Goal: Transaction & Acquisition: Purchase product/service

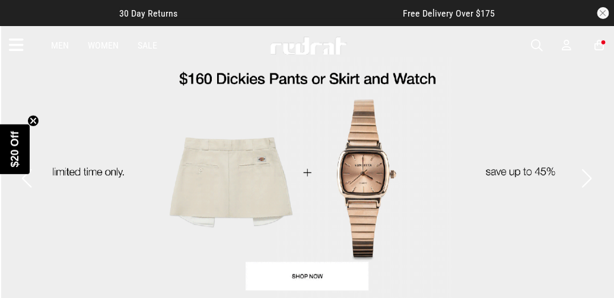
click at [569, 47] on icon at bounding box center [566, 45] width 9 height 12
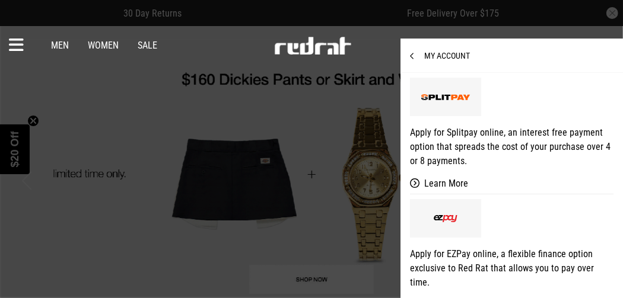
click at [569, 47] on div "Men Women Sale Sign in New Back Footwear Back Mens Back Womens Back Youth & Kid…" at bounding box center [311, 45] width 623 height 39
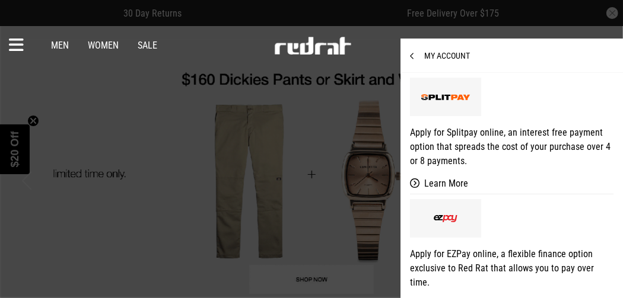
click at [441, 51] on span "My Account" at bounding box center [440, 55] width 60 height 9
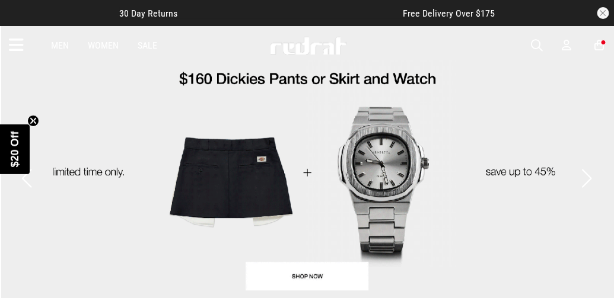
click at [567, 43] on icon at bounding box center [566, 45] width 9 height 12
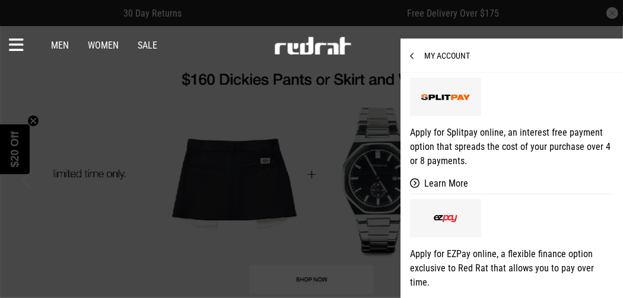
scroll to position [88, 0]
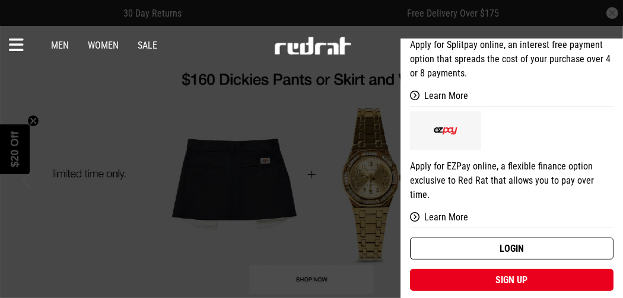
click at [465, 241] on link "Login" at bounding box center [511, 249] width 203 height 22
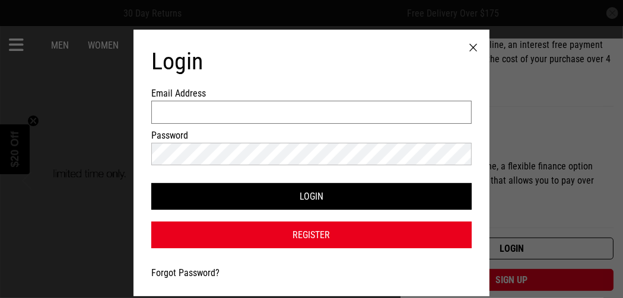
type input "**********"
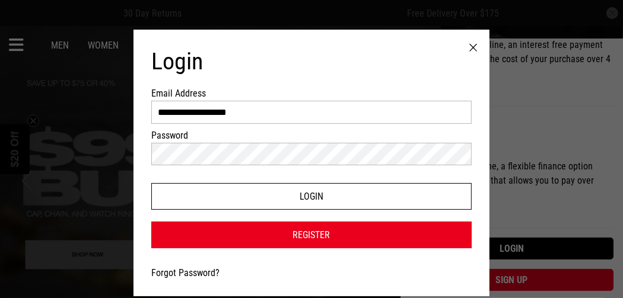
click at [335, 196] on button "Login" at bounding box center [311, 196] width 320 height 27
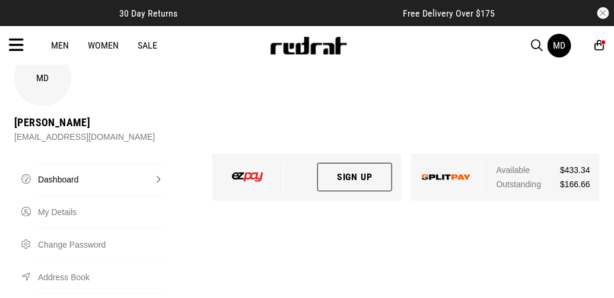
scroll to position [28, 0]
click at [441, 161] on div at bounding box center [446, 177] width 71 height 33
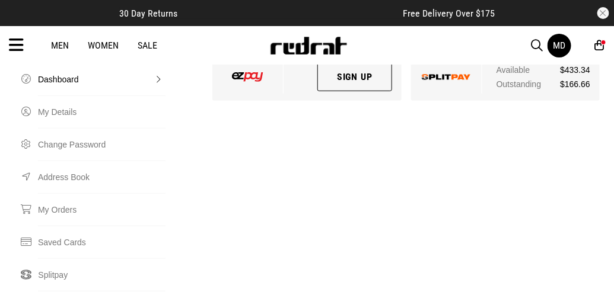
scroll to position [130, 0]
click at [48, 258] on link "Splitpay" at bounding box center [101, 274] width 127 height 33
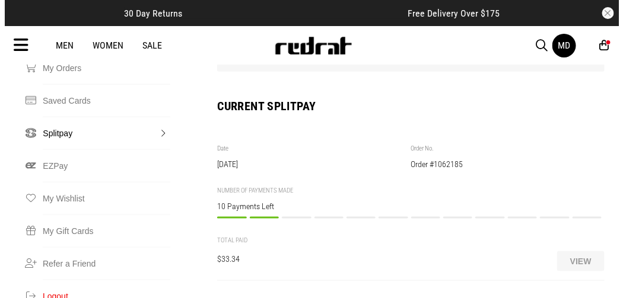
scroll to position [271, 0]
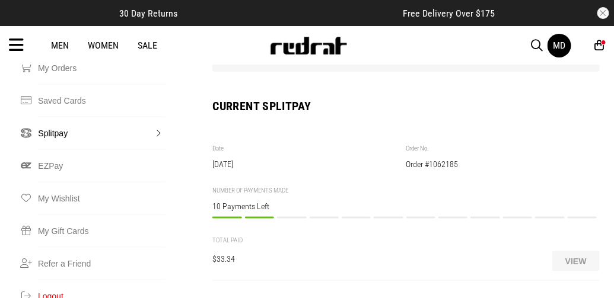
click at [290, 217] on div "Payment 3/12 Payment to be made on or before 01/10/2025 $16.67 PAY NOW" at bounding box center [291, 224] width 29 height 14
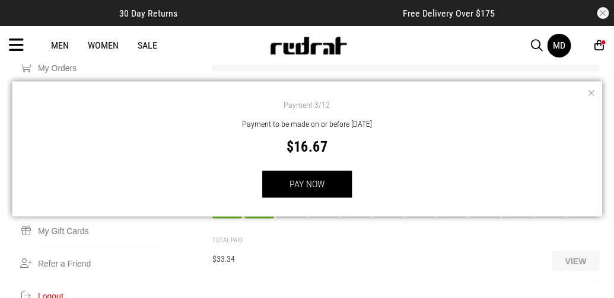
click at [588, 96] on button "button" at bounding box center [590, 93] width 12 height 12
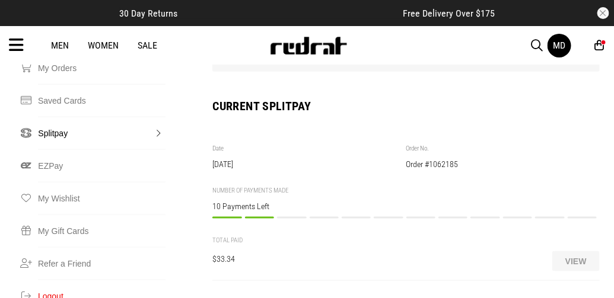
click at [23, 225] on span "Account" at bounding box center [26, 230] width 24 height 11
click at [601, 41] on div "3" at bounding box center [603, 42] width 5 height 5
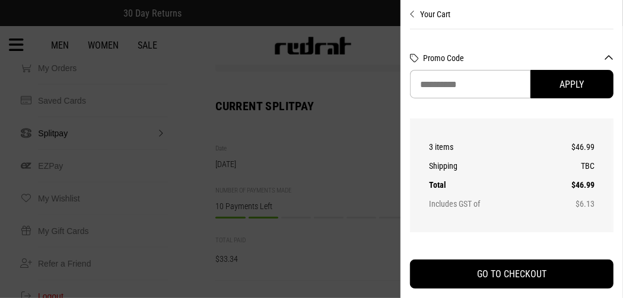
click at [416, 11] on button "Your Cart" at bounding box center [511, 9] width 203 height 19
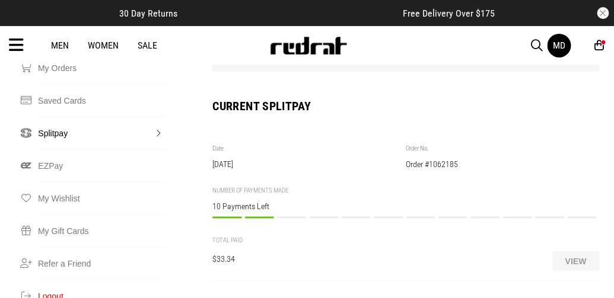
click at [601, 48] on icon at bounding box center [599, 45] width 9 height 12
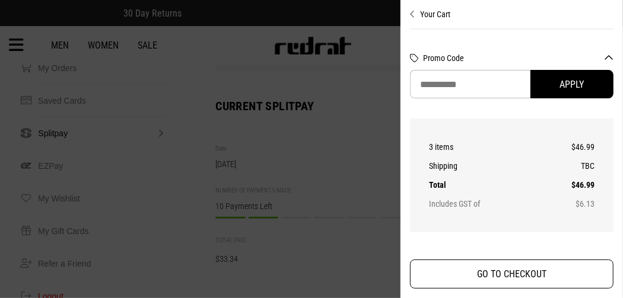
click at [461, 263] on button "GO TO CHECKOUT" at bounding box center [511, 274] width 203 height 29
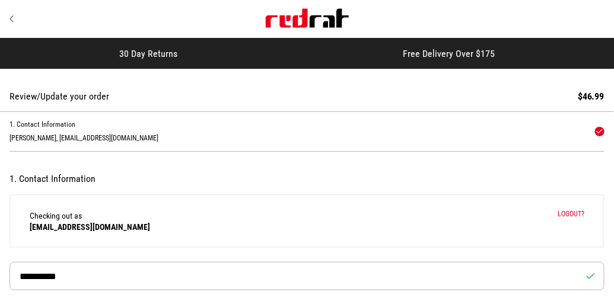
click at [12, 19] on icon "Site" at bounding box center [11, 18] width 5 height 9
click at [11, 17] on icon "Site" at bounding box center [11, 18] width 5 height 9
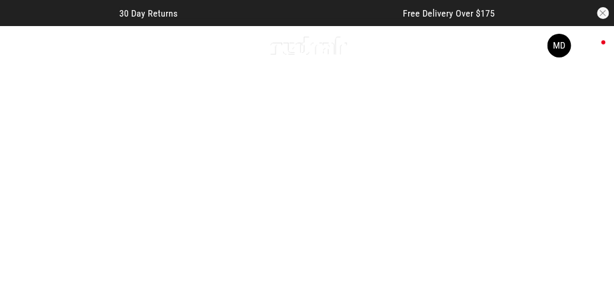
click at [606, 14] on button "button" at bounding box center [603, 13] width 12 height 12
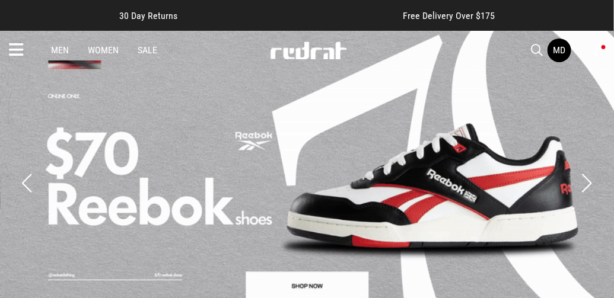
click at [601, 49] on icon at bounding box center [599, 50] width 9 height 12
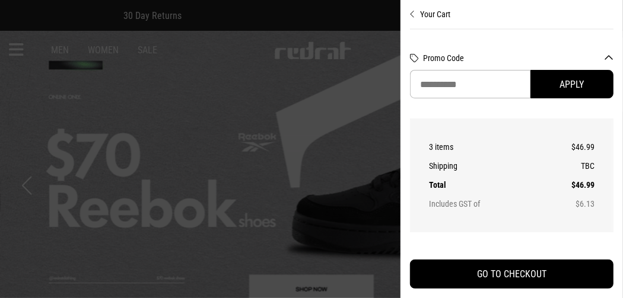
click at [606, 55] on button "Promo Code" at bounding box center [518, 57] width 190 height 9
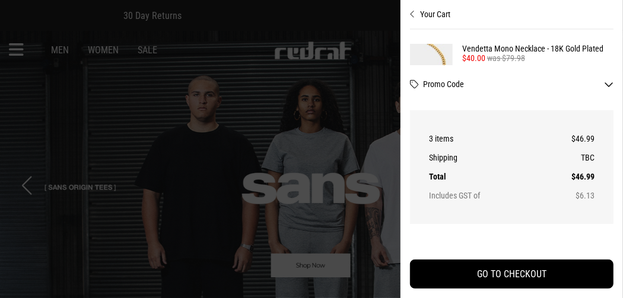
click at [611, 87] on button "Promo Code" at bounding box center [518, 83] width 190 height 9
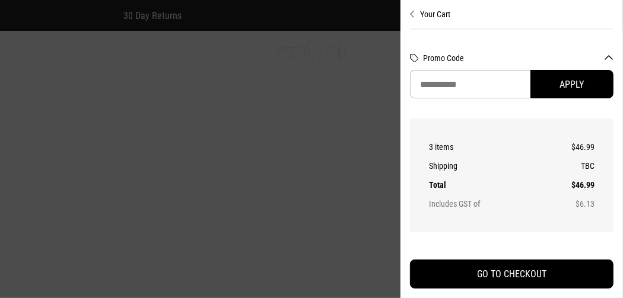
click at [175, 68] on div at bounding box center [311, 149] width 623 height 298
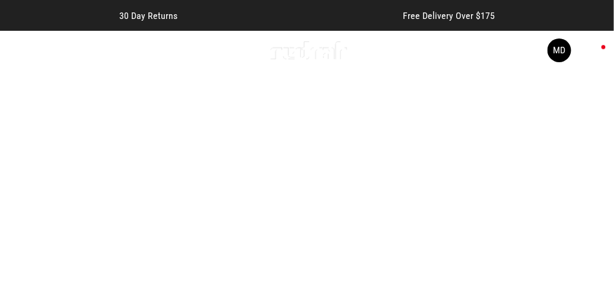
click at [20, 20] on div "30 Day Returns Free Delivery Over $175" at bounding box center [307, 15] width 614 height 31
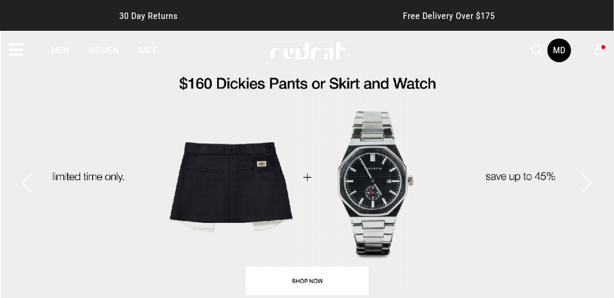
click at [27, 50] on div "Men Women Sale MD Hi, Mariana New Back Footwear Back Mens Back Womens Back Yout…" at bounding box center [307, 50] width 614 height 39
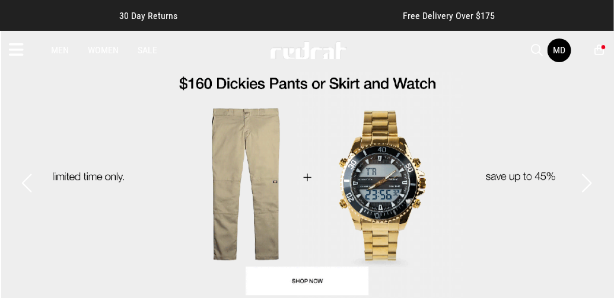
click at [101, 52] on link "Women" at bounding box center [103, 49] width 31 height 11
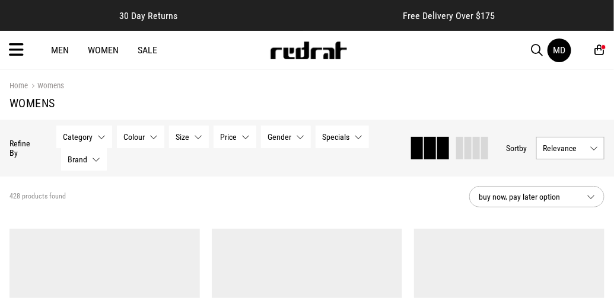
click at [19, 50] on icon at bounding box center [16, 50] width 15 height 20
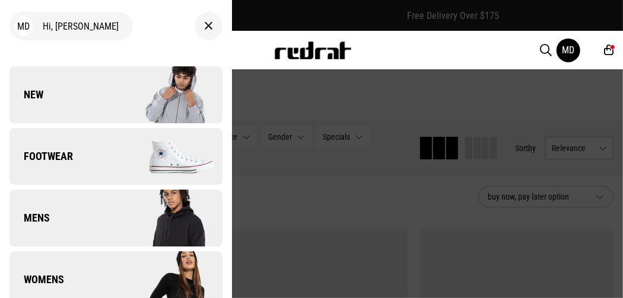
click at [42, 157] on span "Footwear" at bounding box center [40, 156] width 63 height 14
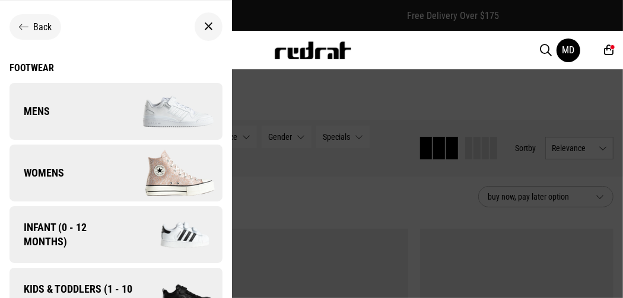
click at [59, 176] on span "Womens" at bounding box center [36, 173] width 55 height 14
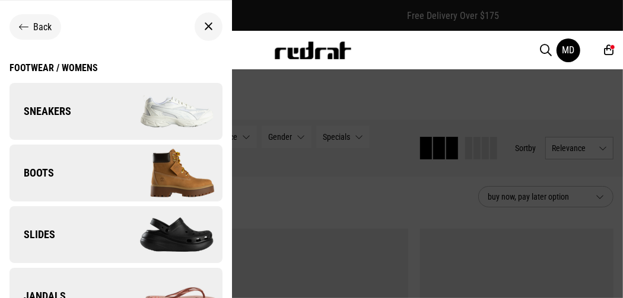
click at [66, 112] on span "Sneakers" at bounding box center [40, 111] width 62 height 14
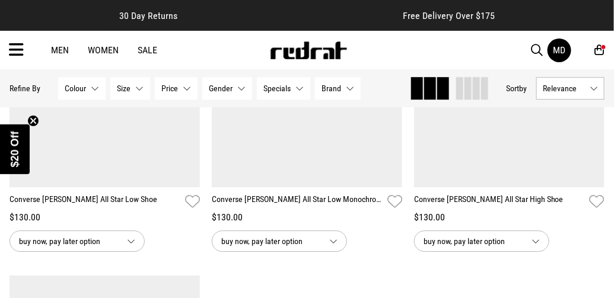
scroll to position [2064, 0]
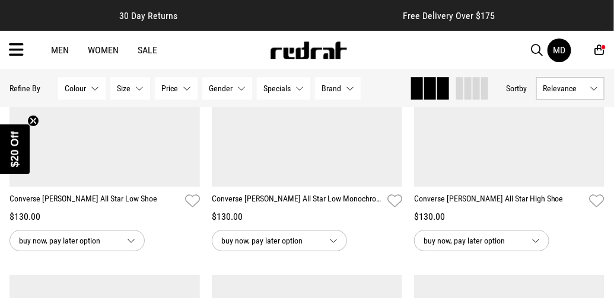
click at [130, 240] on button "buy now, pay later option" at bounding box center [76, 240] width 135 height 21
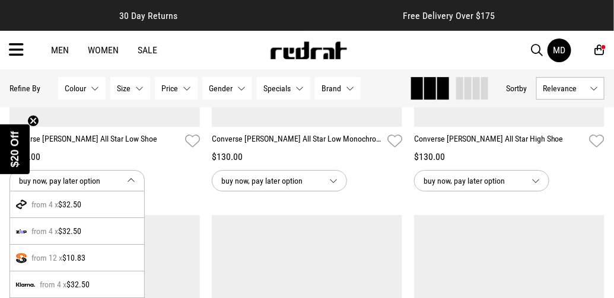
scroll to position [2124, 0]
click at [42, 256] on div "from 12 x $10.83" at bounding box center [77, 258] width 134 height 27
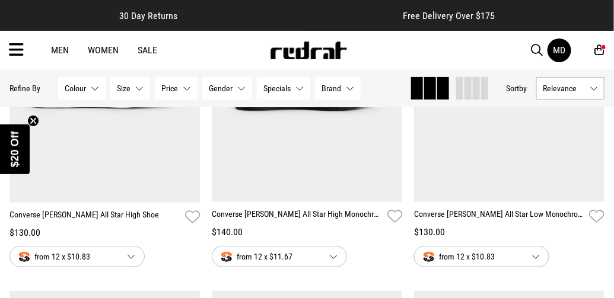
scroll to position [2406, 0]
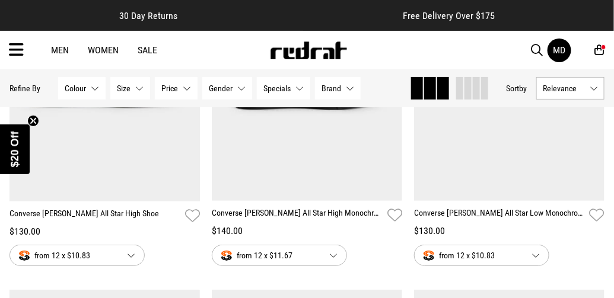
click at [111, 176] on img at bounding box center [104, 69] width 191 height 268
click at [110, 186] on img at bounding box center [104, 69] width 191 height 268
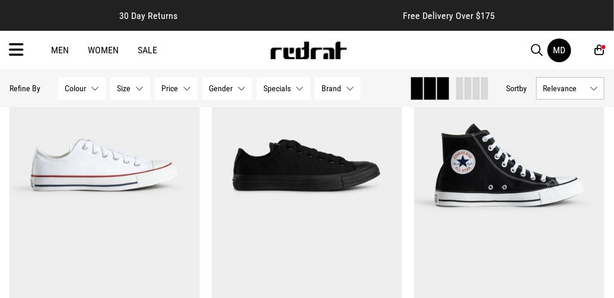
scroll to position [1954, 0]
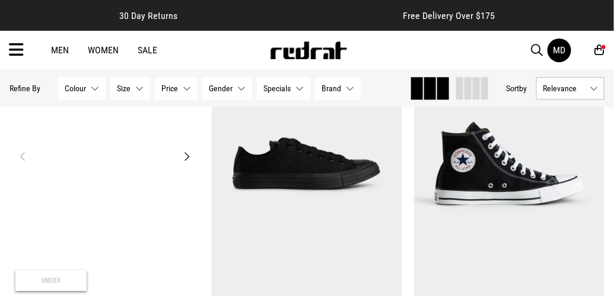
click at [47, 229] on img at bounding box center [104, 164] width 191 height 268
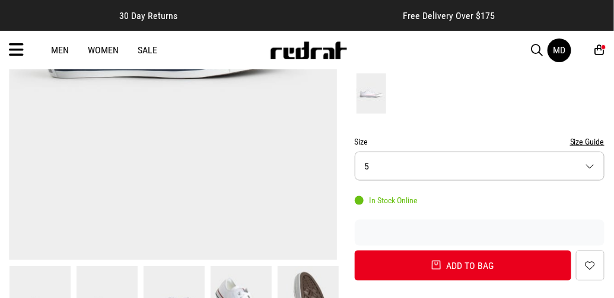
click at [592, 152] on button "Size 5" at bounding box center [480, 166] width 250 height 29
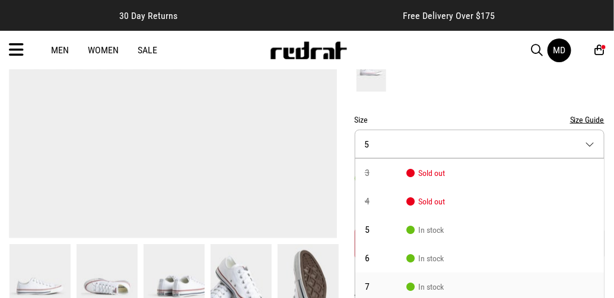
click at [439, 282] on span "In stock" at bounding box center [424, 286] width 37 height 9
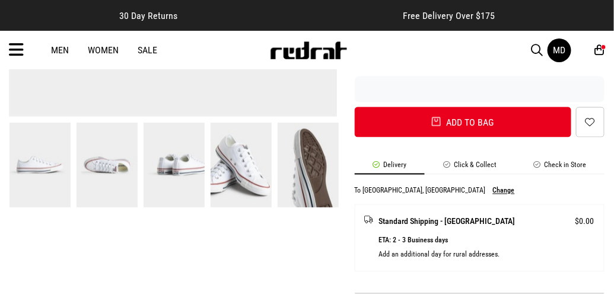
scroll to position [444, 0]
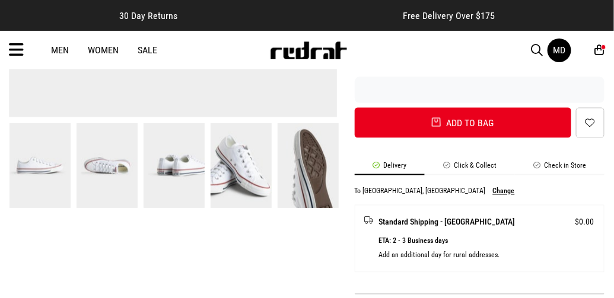
click at [493, 187] on button "Change" at bounding box center [504, 191] width 22 height 8
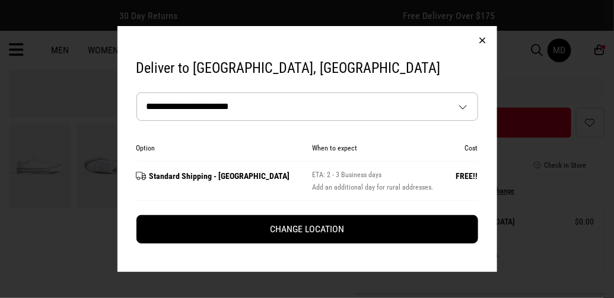
click at [468, 107] on select "**********" at bounding box center [307, 106] width 341 height 27
click at [137, 93] on select "**********" at bounding box center [307, 106] width 341 height 27
click at [467, 108] on select "**********" at bounding box center [307, 106] width 341 height 27
click at [137, 93] on select "**********" at bounding box center [307, 106] width 341 height 27
click at [212, 110] on select "**********" at bounding box center [307, 106] width 341 height 27
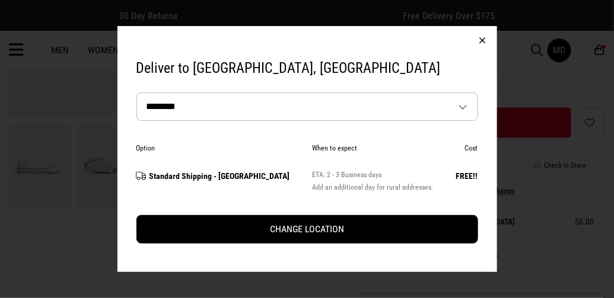
select select "**********"
click at [137, 93] on select "**********" at bounding box center [307, 106] width 341 height 27
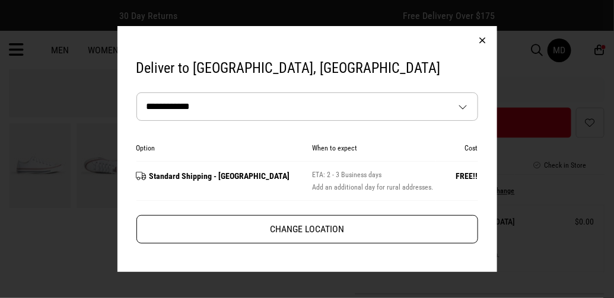
click at [383, 239] on button "Change Location" at bounding box center [307, 229] width 342 height 28
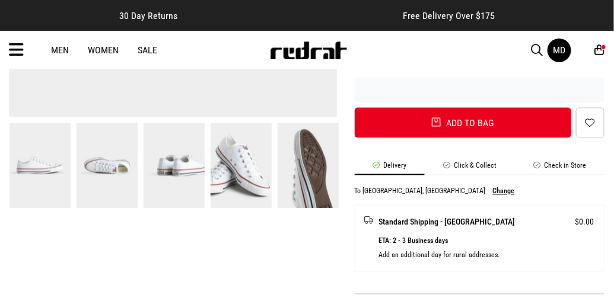
click at [543, 162] on li "Check in Store" at bounding box center [560, 169] width 90 height 14
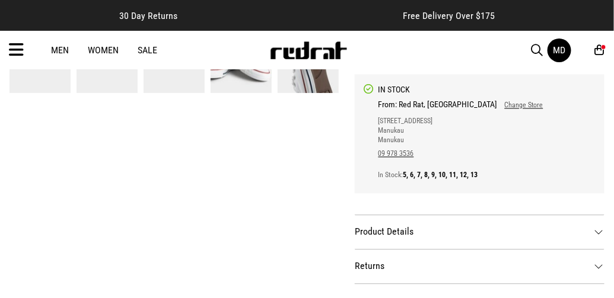
scroll to position [550, 0]
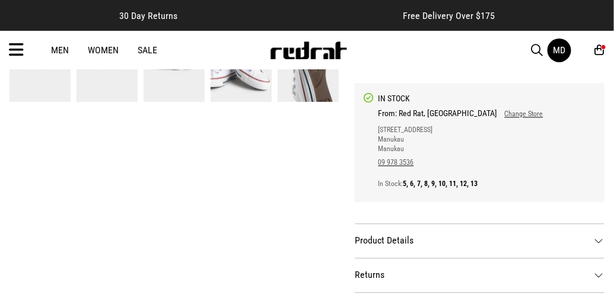
click at [498, 110] on link "Change Store" at bounding box center [521, 114] width 46 height 8
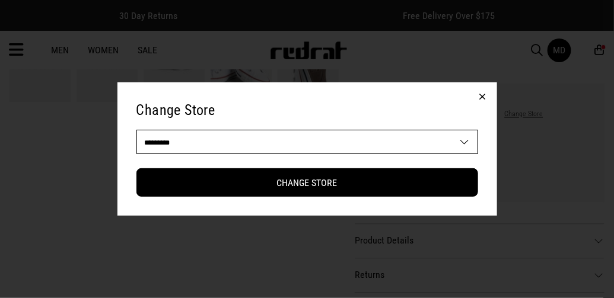
click at [461, 141] on select "**********" at bounding box center [307, 142] width 341 height 24
select select "***"
click at [137, 130] on select "**********" at bounding box center [307, 142] width 341 height 24
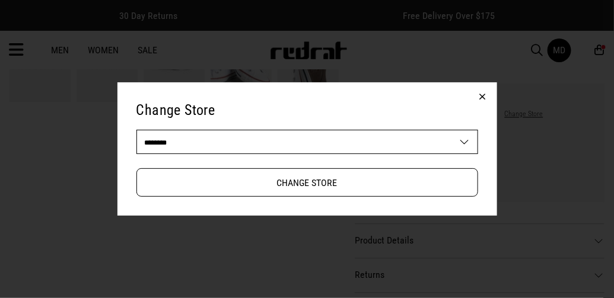
click at [316, 185] on button "Change Store" at bounding box center [307, 182] width 342 height 28
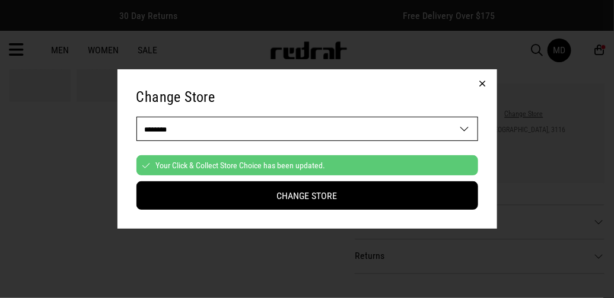
click at [481, 82] on button "button" at bounding box center [483, 83] width 28 height 28
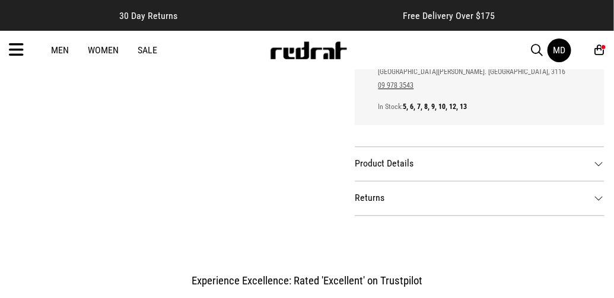
scroll to position [610, 0]
click at [378, 161] on dt "Product Details" at bounding box center [480, 163] width 250 height 34
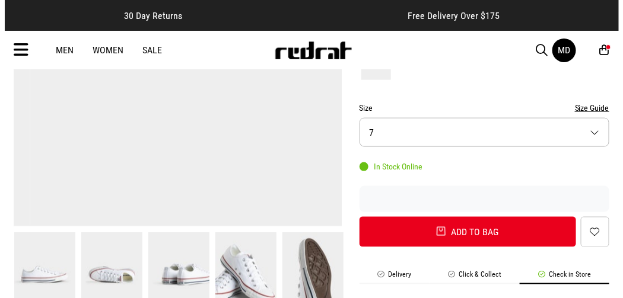
scroll to position [332, 0]
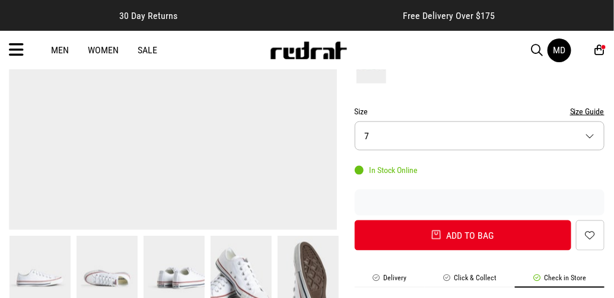
click at [577, 122] on button "Size 7" at bounding box center [480, 136] width 250 height 29
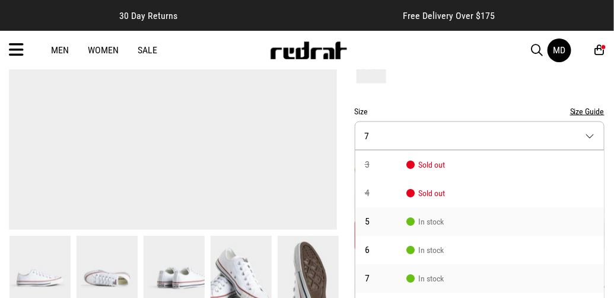
click at [372, 217] on span "5" at bounding box center [386, 221] width 42 height 9
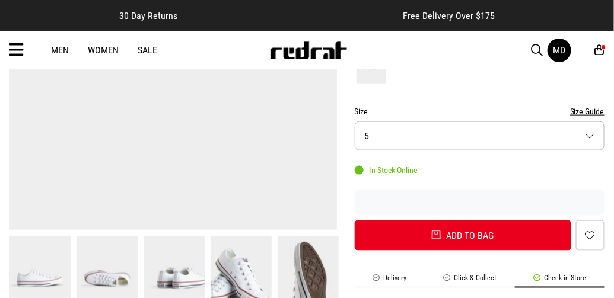
click at [421, 199] on form "Colour White Size Size Guide Size 5 In Stock Online Add to bag Add to wishlist" at bounding box center [480, 137] width 250 height 227
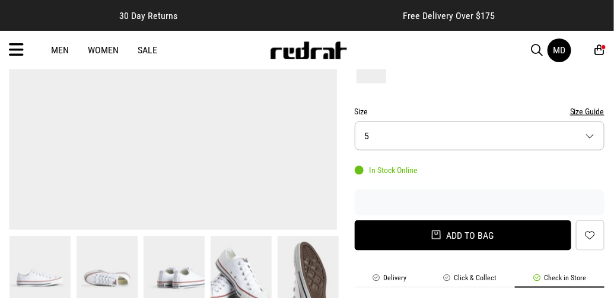
click at [514, 221] on button "Add to bag" at bounding box center [463, 236] width 216 height 30
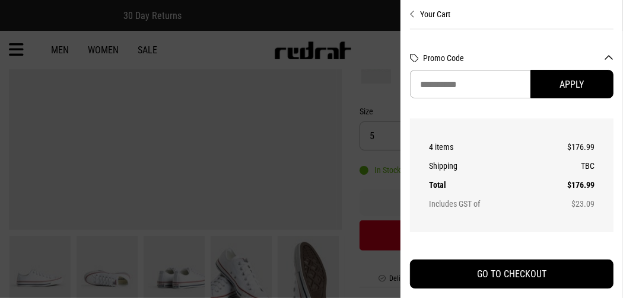
click at [9, 53] on div at bounding box center [311, 149] width 623 height 298
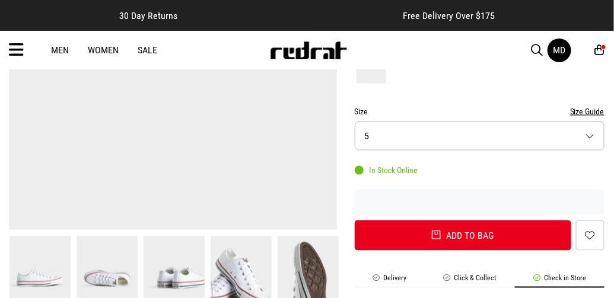
click at [9, 53] on icon at bounding box center [16, 50] width 15 height 20
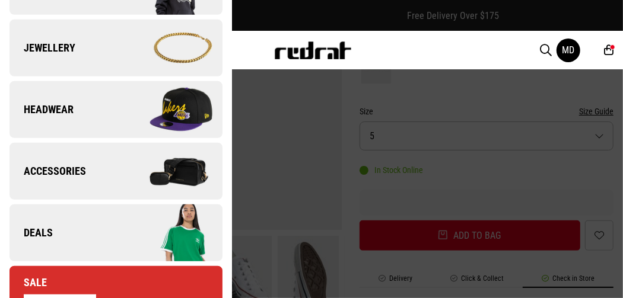
scroll to position [354, 0]
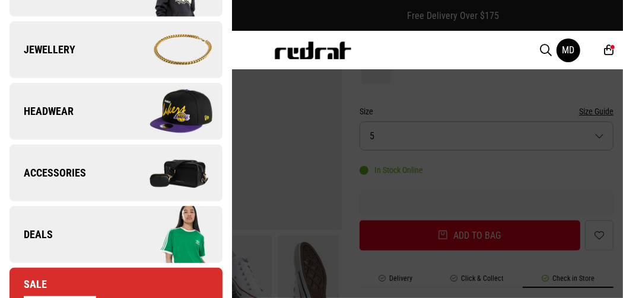
click at [50, 175] on span "Accessories" at bounding box center [47, 173] width 77 height 14
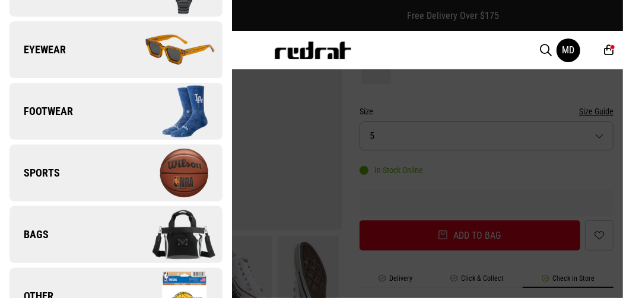
scroll to position [215, 0]
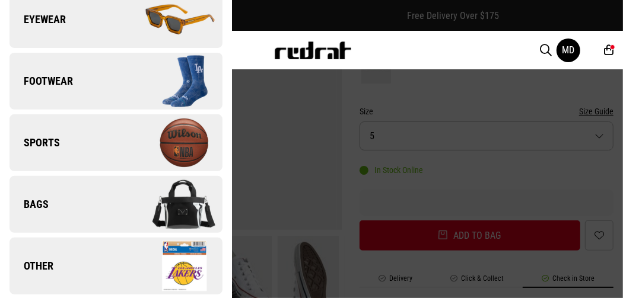
click at [37, 205] on span "Bags" at bounding box center [28, 205] width 39 height 14
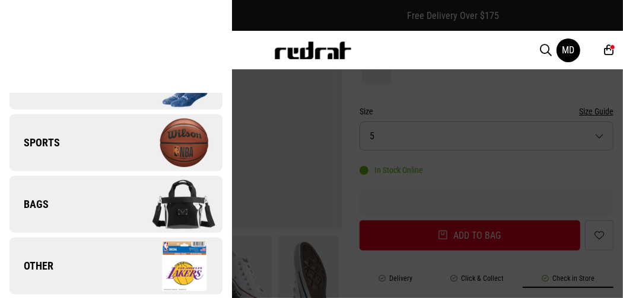
click at [42, 211] on link "Bags" at bounding box center [115, 204] width 213 height 57
click at [68, 202] on link "Bags" at bounding box center [115, 204] width 213 height 57
click at [70, 204] on link "Bags" at bounding box center [115, 204] width 213 height 57
drag, startPoint x: 26, startPoint y: 204, endPoint x: 81, endPoint y: 224, distance: 58.5
click at [81, 224] on link "Bags" at bounding box center [115, 204] width 213 height 57
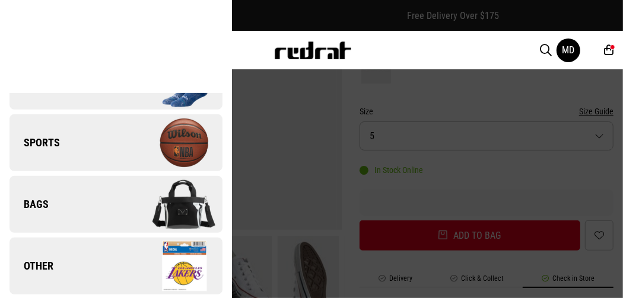
click at [81, 224] on link "Bags" at bounding box center [115, 204] width 213 height 57
click at [42, 199] on span "Bags" at bounding box center [28, 205] width 39 height 14
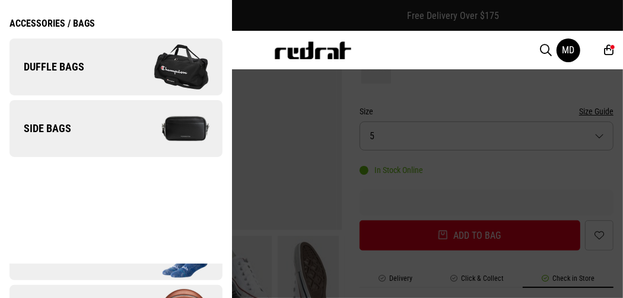
scroll to position [0, 0]
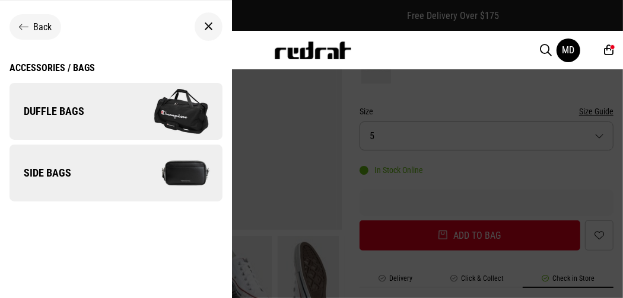
click at [59, 170] on span "Side Bags" at bounding box center [40, 173] width 62 height 14
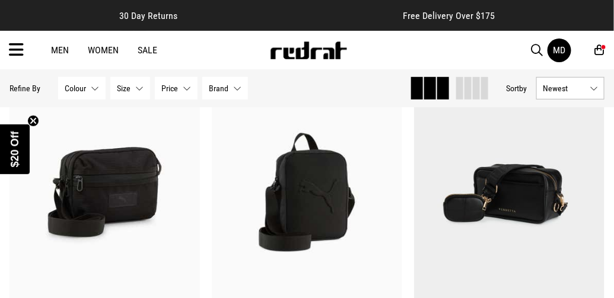
scroll to position [149, 0]
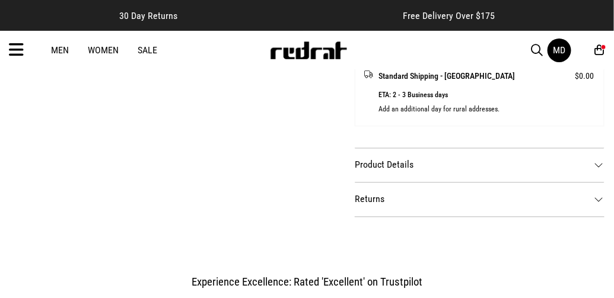
scroll to position [594, 0]
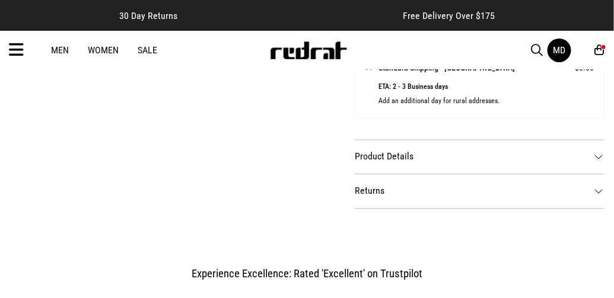
click at [600, 150] on dt "Product Details" at bounding box center [480, 156] width 250 height 34
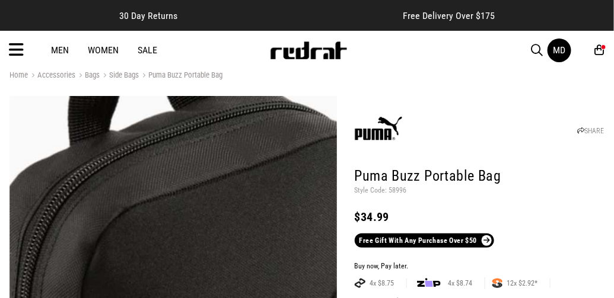
scroll to position [0, 0]
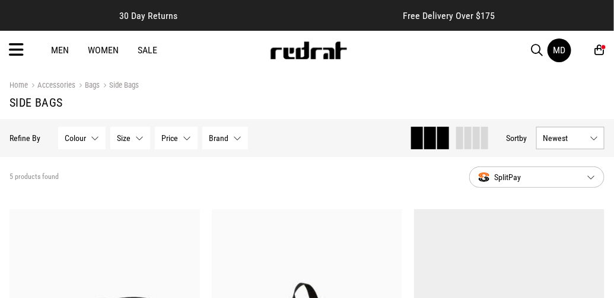
click at [2, 181] on section "5 products found SplitPay" at bounding box center [307, 177] width 614 height 40
click at [100, 53] on link "Women" at bounding box center [103, 49] width 31 height 11
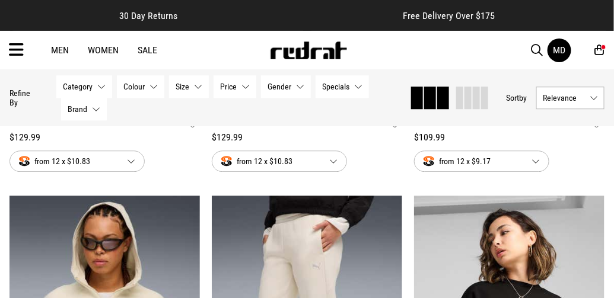
scroll to position [737, 0]
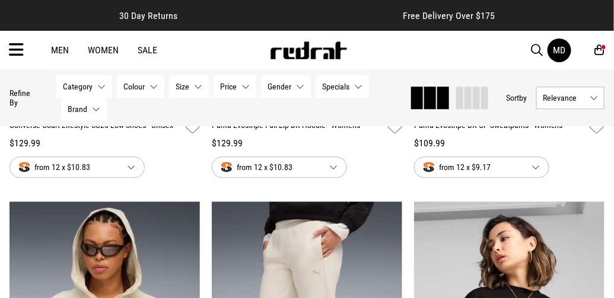
click at [14, 48] on icon at bounding box center [16, 50] width 15 height 20
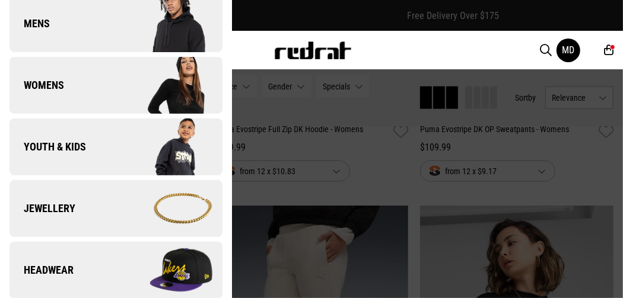
scroll to position [218, 0]
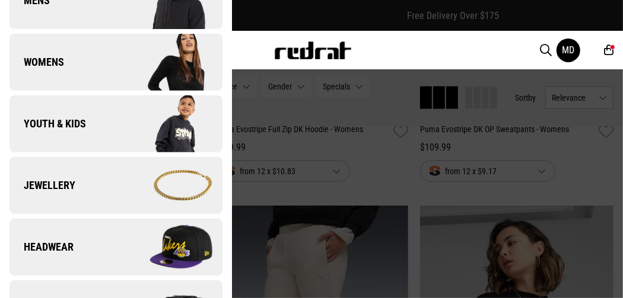
click at [49, 183] on span "Jewellery" at bounding box center [42, 186] width 66 height 14
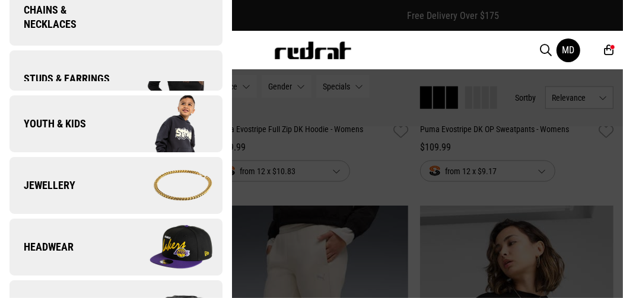
scroll to position [0, 0]
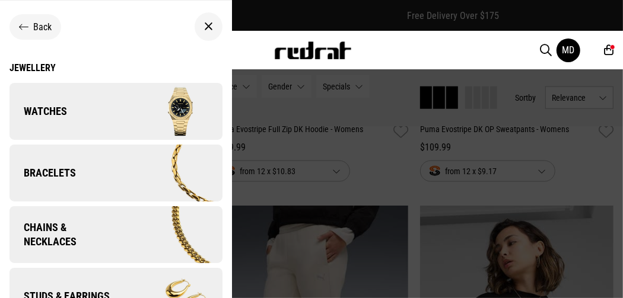
click at [55, 232] on span "Chains & Necklaces" at bounding box center [63, 235] width 109 height 28
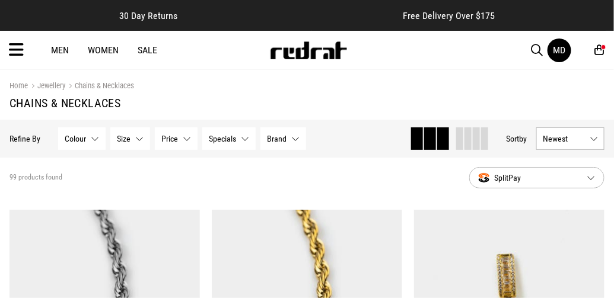
click at [91, 142] on button "Colour None selected" at bounding box center [81, 139] width 47 height 23
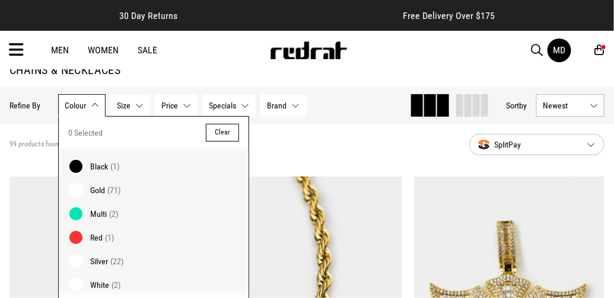
click at [97, 186] on span "Gold" at bounding box center [97, 190] width 15 height 9
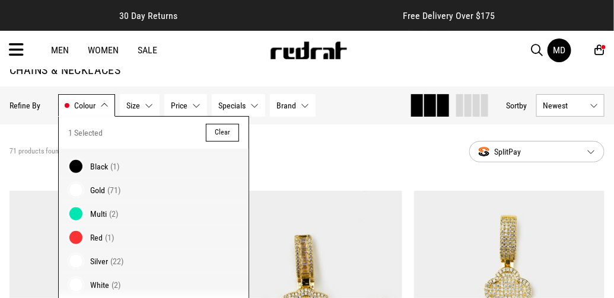
click at [588, 177] on section "71 products found Active Filters Gold Clear SplitPay" at bounding box center [307, 152] width 614 height 55
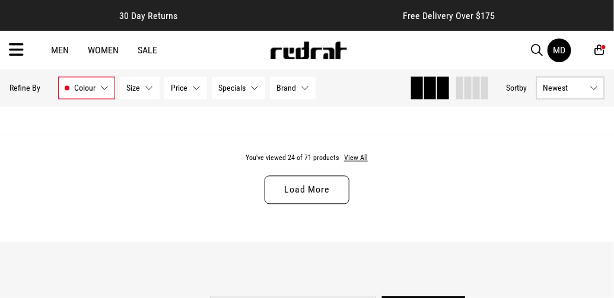
scroll to position [2940, 0]
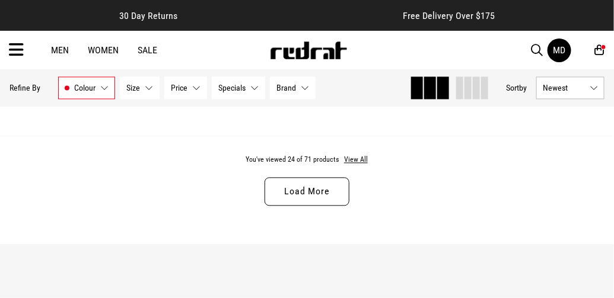
click at [310, 190] on link "Load More" at bounding box center [307, 192] width 84 height 28
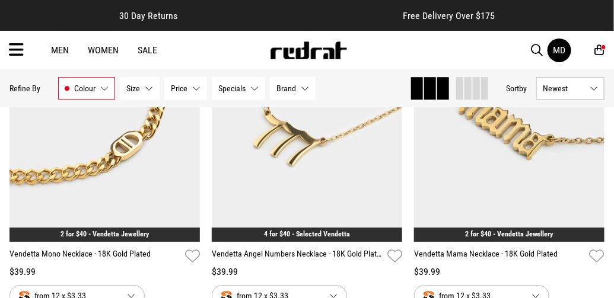
scroll to position [5584, 0]
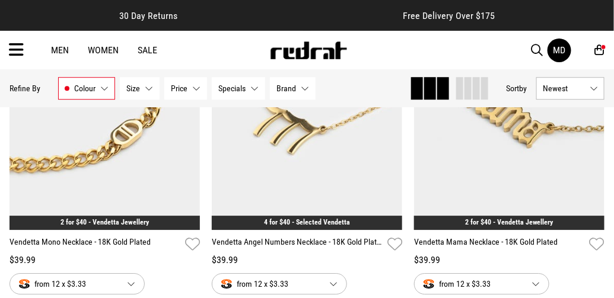
click at [569, 261] on div "$39.99" at bounding box center [509, 260] width 190 height 14
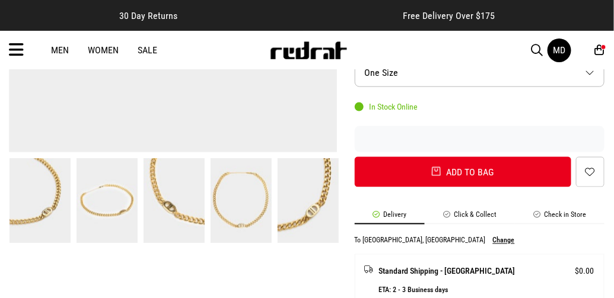
click at [579, 215] on li "Check in Store" at bounding box center [560, 218] width 90 height 14
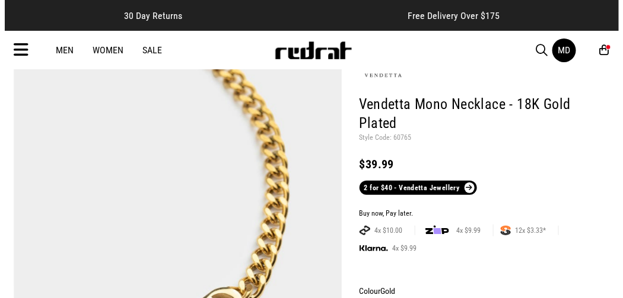
scroll to position [85, 0]
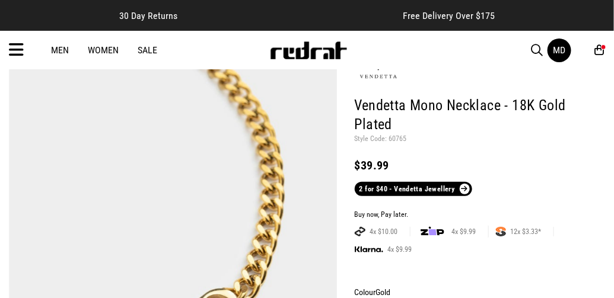
click at [18, 50] on icon at bounding box center [16, 50] width 15 height 20
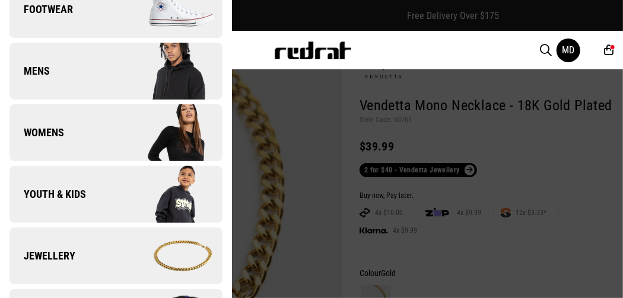
scroll to position [153, 0]
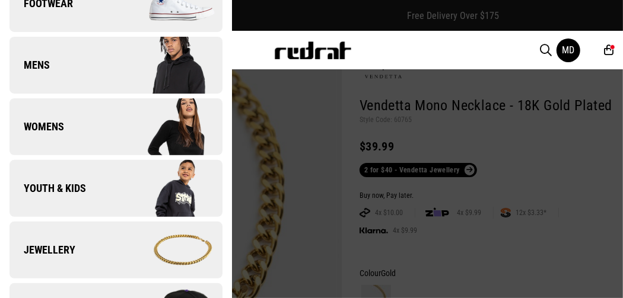
click at [35, 130] on span "Womens" at bounding box center [36, 127] width 55 height 14
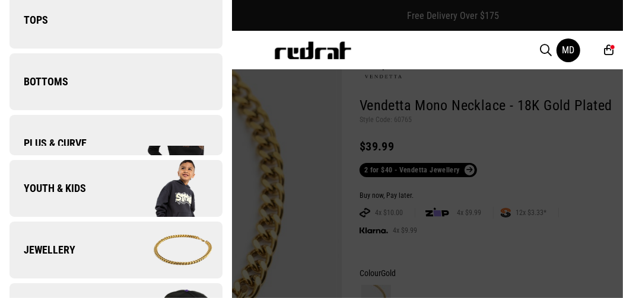
scroll to position [0, 0]
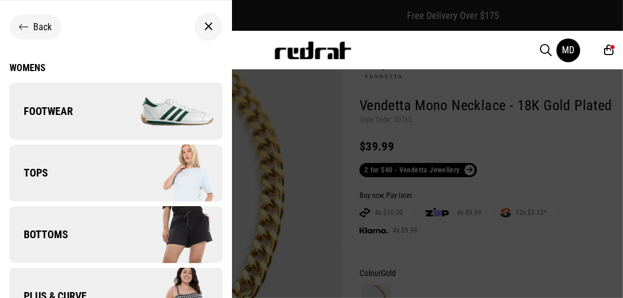
click at [44, 243] on link "Bottoms" at bounding box center [115, 234] width 213 height 57
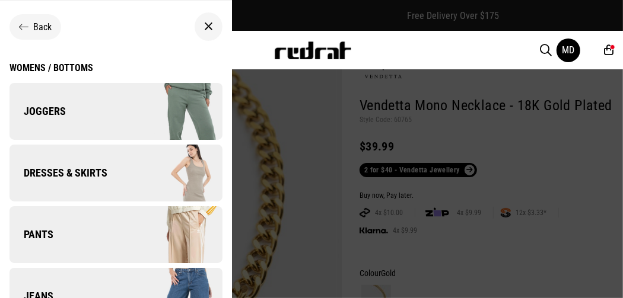
click at [42, 237] on span "Pants" at bounding box center [31, 235] width 44 height 14
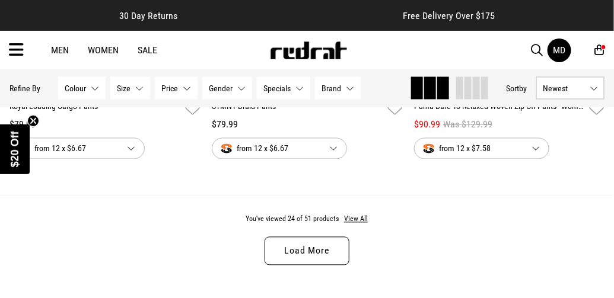
scroll to position [2892, 0]
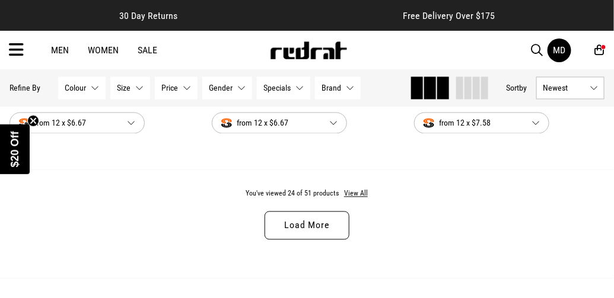
click at [291, 227] on link "Load More" at bounding box center [307, 226] width 84 height 28
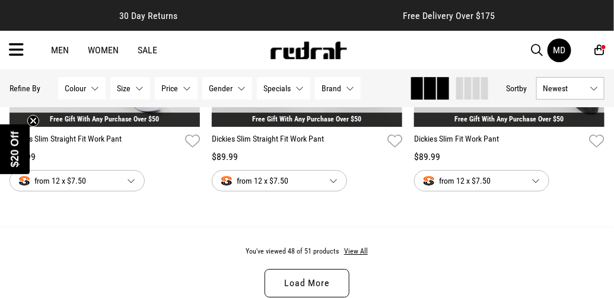
scroll to position [5676, 0]
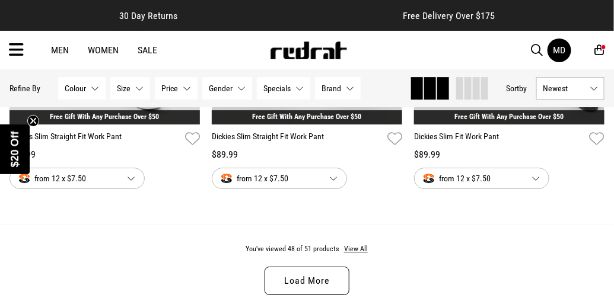
click at [307, 280] on link "Load More" at bounding box center [307, 281] width 84 height 28
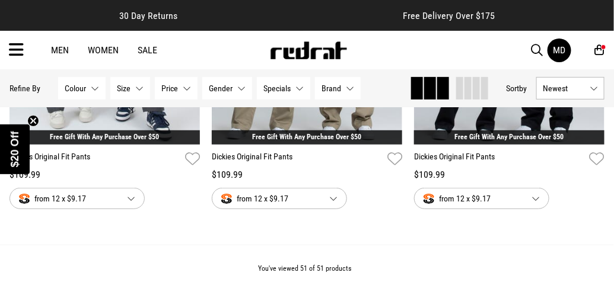
scroll to position [6108, 0]
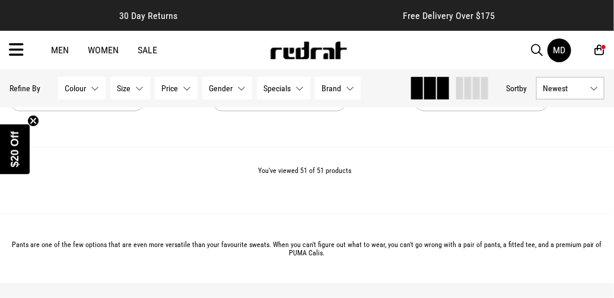
click at [63, 52] on link "Men" at bounding box center [60, 49] width 18 height 11
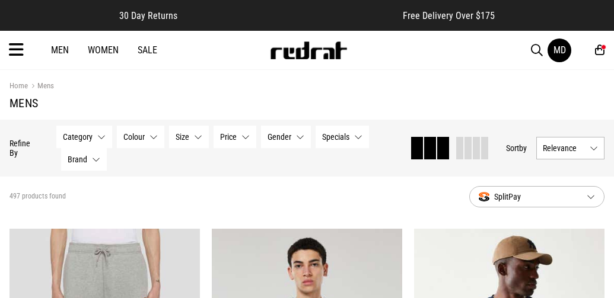
scroll to position [11, 0]
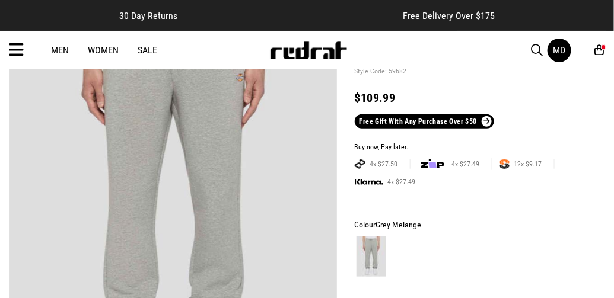
click at [59, 49] on link "Men" at bounding box center [60, 49] width 18 height 11
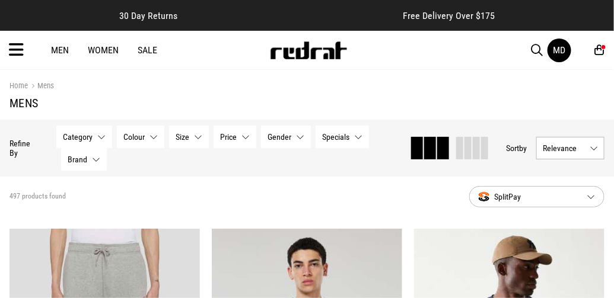
click at [17, 53] on icon at bounding box center [16, 50] width 15 height 20
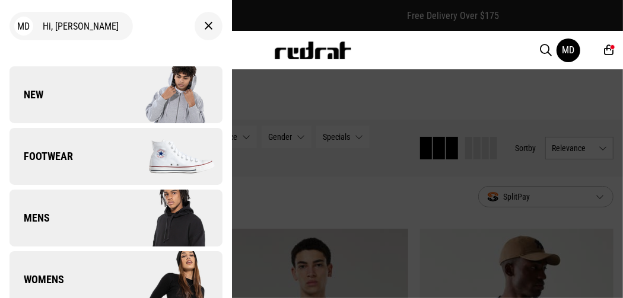
click at [41, 215] on span "Mens" at bounding box center [29, 218] width 40 height 14
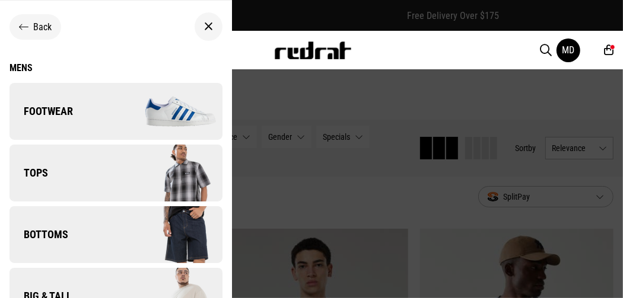
click at [52, 236] on span "Bottoms" at bounding box center [38, 235] width 59 height 14
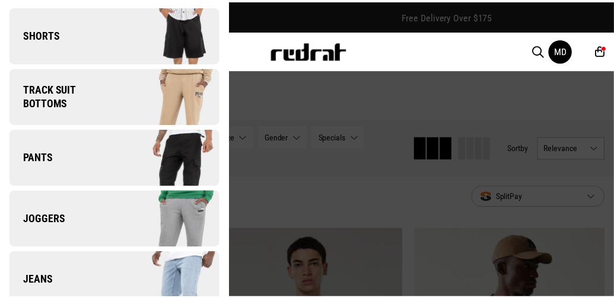
scroll to position [101, 0]
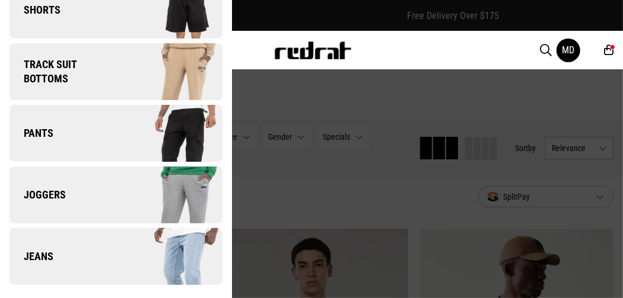
click at [600, 222] on div at bounding box center [311, 149] width 623 height 298
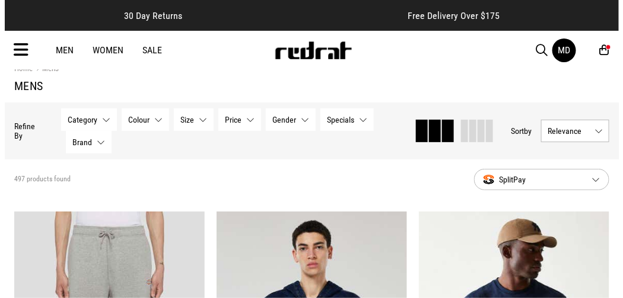
scroll to position [24, 0]
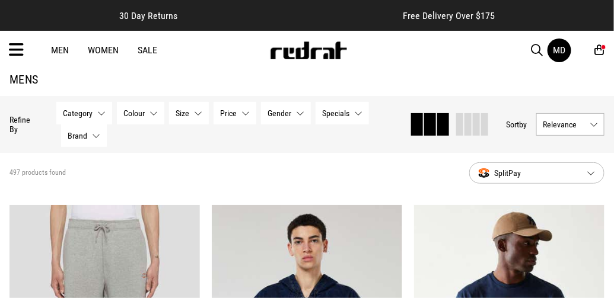
click at [17, 55] on icon at bounding box center [16, 50] width 15 height 20
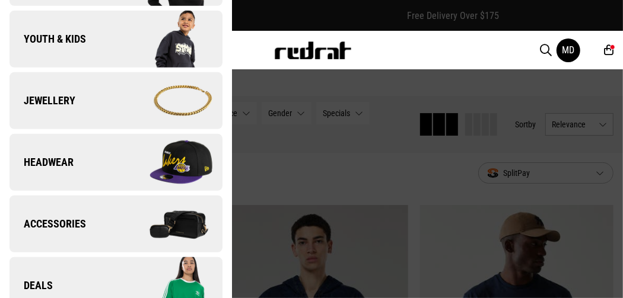
scroll to position [336, 0]
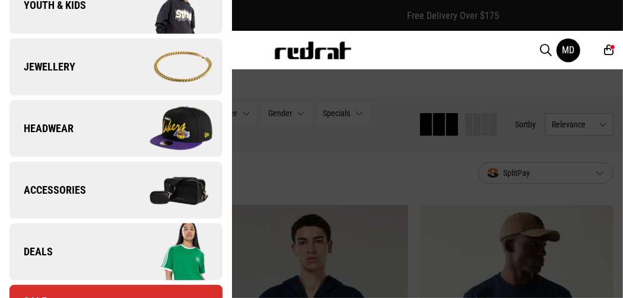
click at [53, 256] on link "Deals" at bounding box center [115, 252] width 213 height 57
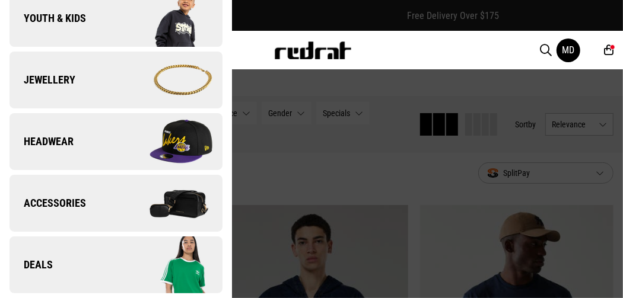
scroll to position [0, 0]
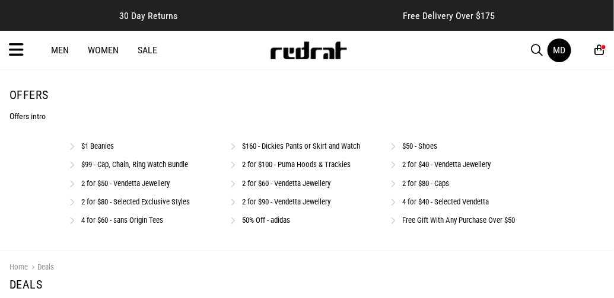
click at [502, 220] on link "Free Gift With Any Purchase Over $50" at bounding box center [459, 220] width 113 height 9
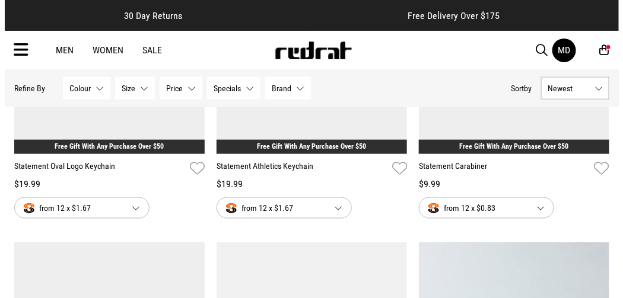
scroll to position [294, 0]
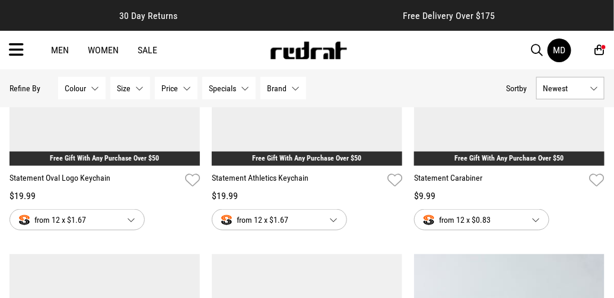
click at [16, 58] on icon at bounding box center [16, 50] width 15 height 20
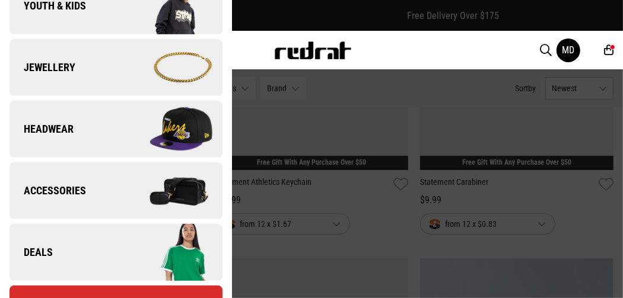
scroll to position [336, 0]
click at [37, 189] on span "Accessories" at bounding box center [47, 191] width 77 height 14
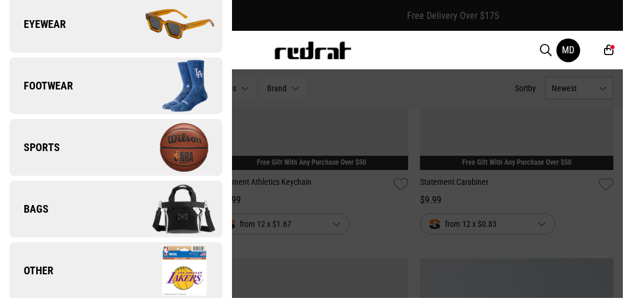
scroll to position [215, 0]
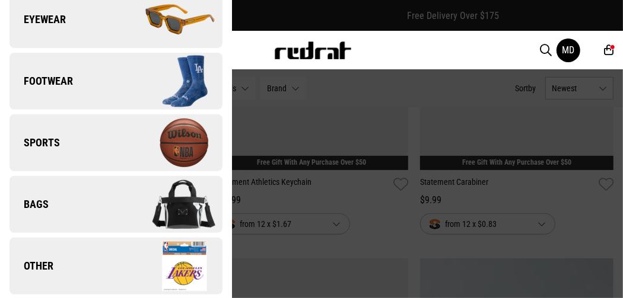
click at [58, 263] on link "Other" at bounding box center [115, 266] width 213 height 57
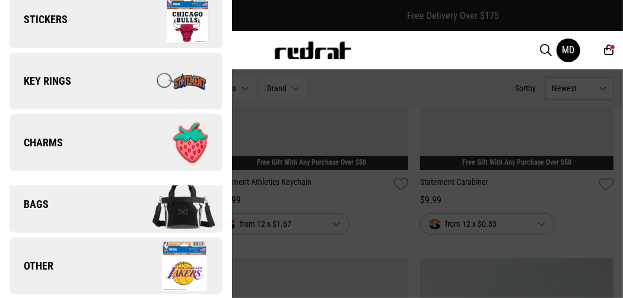
click at [29, 30] on link "Stickers" at bounding box center [115, 19] width 213 height 57
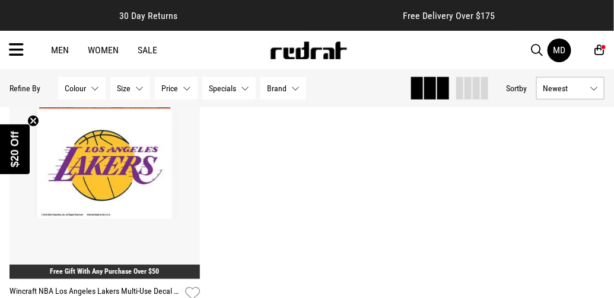
scroll to position [205, 0]
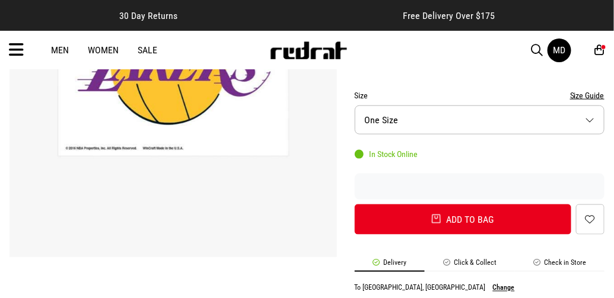
click at [571, 260] on li "Check in Store" at bounding box center [560, 266] width 90 height 14
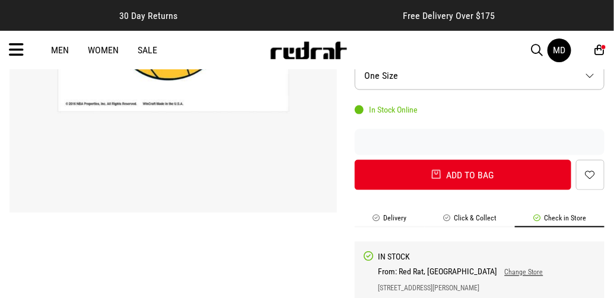
scroll to position [428, 0]
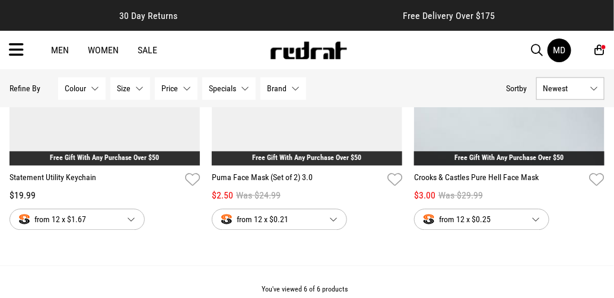
click at [14, 49] on icon at bounding box center [16, 50] width 15 height 20
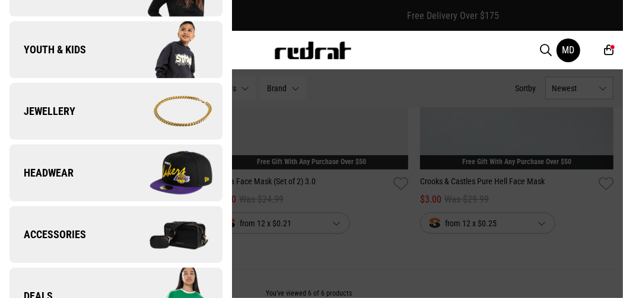
scroll to position [292, 0]
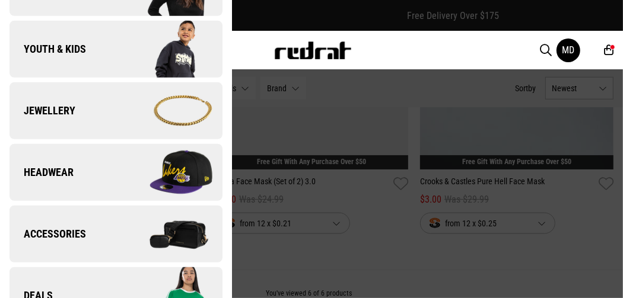
click at [62, 238] on span "Accessories" at bounding box center [47, 234] width 77 height 14
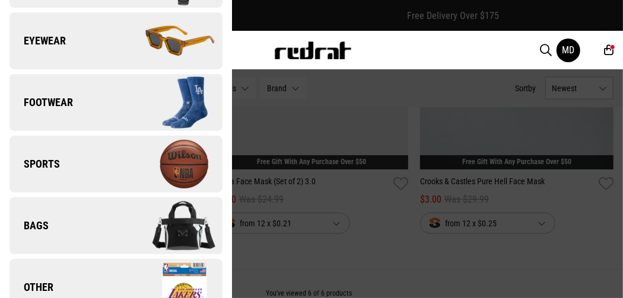
scroll to position [215, 0]
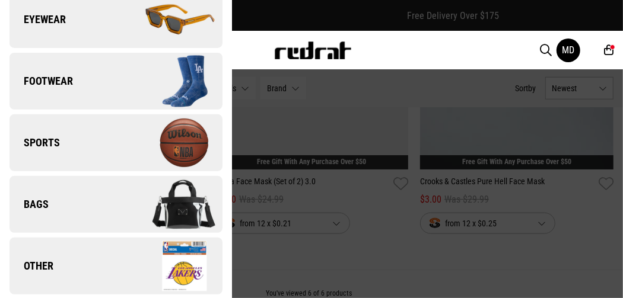
click at [52, 269] on span "Other" at bounding box center [31, 266] width 44 height 14
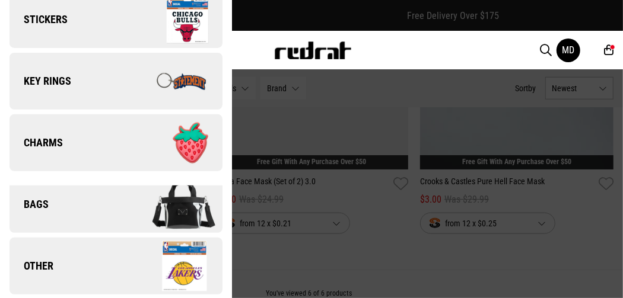
click at [50, 82] on span "Key Rings" at bounding box center [40, 81] width 62 height 14
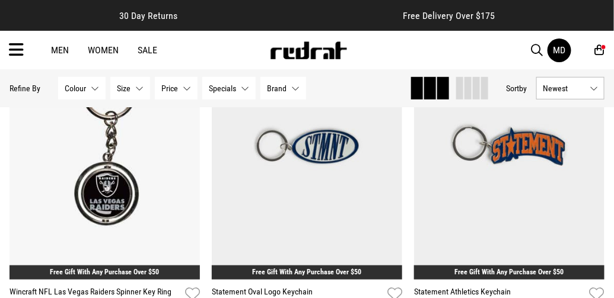
scroll to position [196, 0]
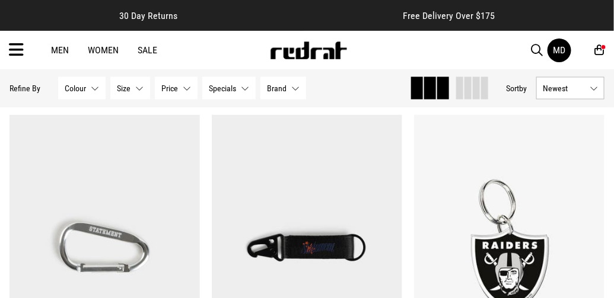
scroll to position [453, 0]
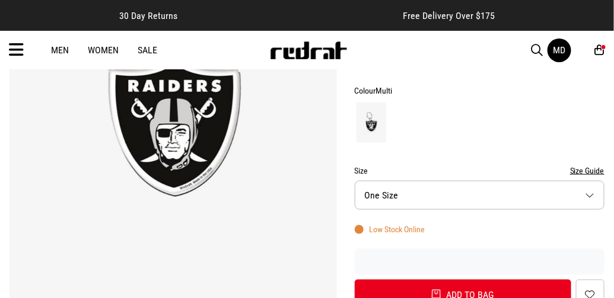
scroll to position [249, 0]
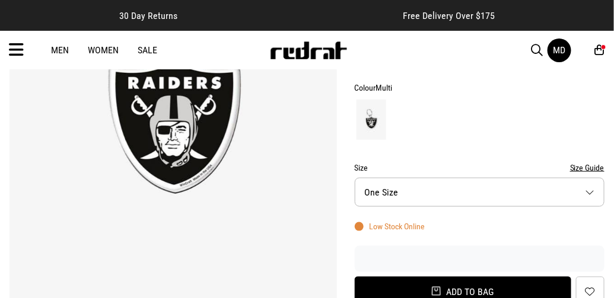
click at [554, 284] on button "Add to bag" at bounding box center [463, 292] width 216 height 30
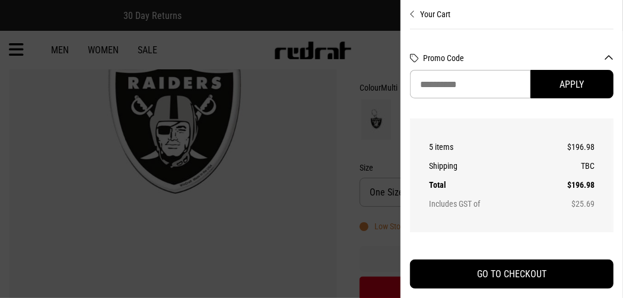
click at [58, 154] on div at bounding box center [311, 149] width 623 height 298
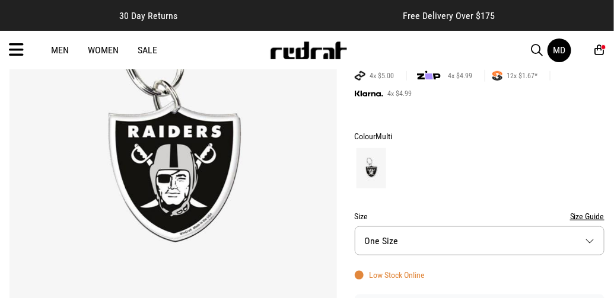
scroll to position [200, 0]
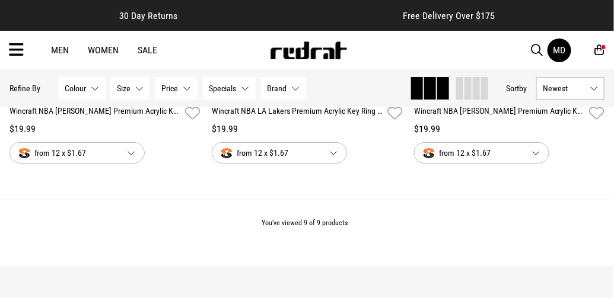
click at [19, 45] on icon at bounding box center [16, 50] width 15 height 20
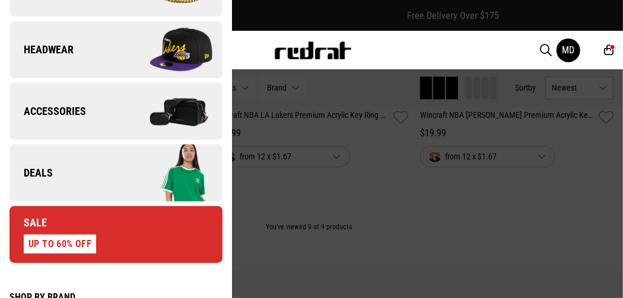
scroll to position [413, 0]
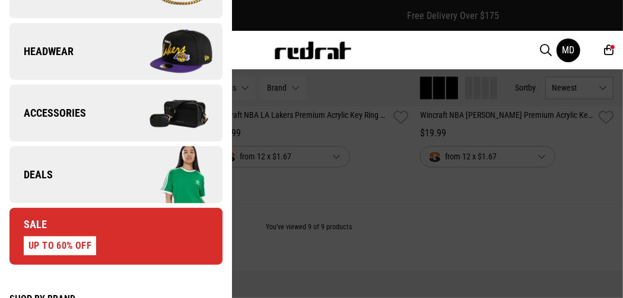
click at [49, 125] on link "Accessories" at bounding box center [115, 113] width 213 height 57
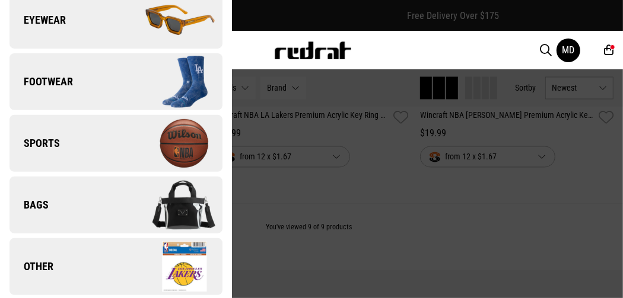
scroll to position [215, 0]
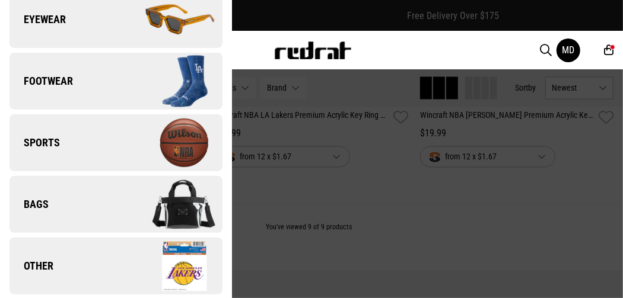
click at [50, 268] on span "Other" at bounding box center [31, 266] width 44 height 14
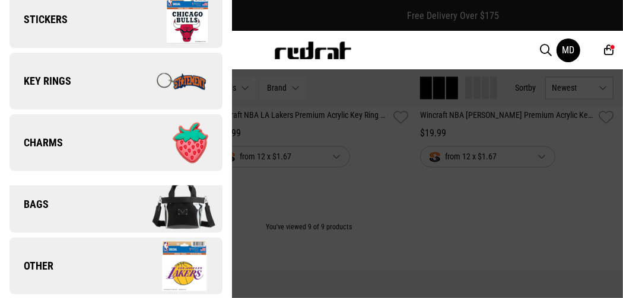
click at [60, 266] on link "Other" at bounding box center [115, 266] width 213 height 57
click at [33, 265] on span "Other" at bounding box center [31, 266] width 44 height 14
click at [187, 258] on img at bounding box center [169, 266] width 106 height 59
click at [175, 276] on img at bounding box center [169, 266] width 106 height 59
click at [43, 276] on link "Other" at bounding box center [115, 266] width 213 height 57
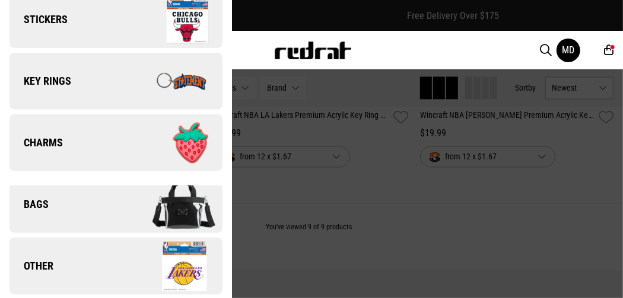
click at [32, 272] on span "Other" at bounding box center [31, 266] width 44 height 14
click at [32, 265] on span "Other" at bounding box center [31, 266] width 44 height 14
click at [41, 267] on span "Other" at bounding box center [31, 266] width 44 height 14
click at [47, 266] on span "Other" at bounding box center [31, 266] width 44 height 14
click at [43, 265] on span "Other" at bounding box center [31, 266] width 44 height 14
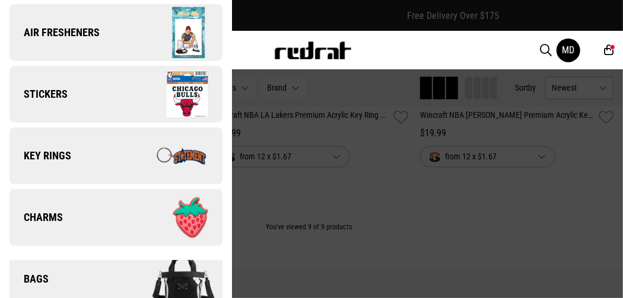
scroll to position [138, 0]
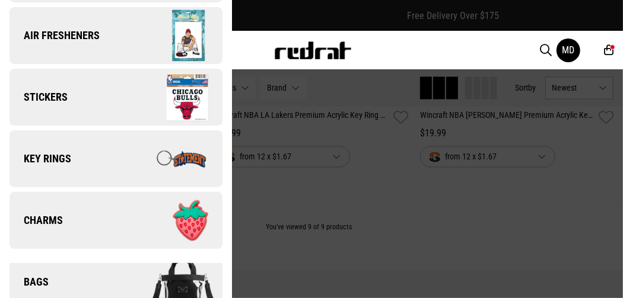
click at [46, 154] on span "Key Rings" at bounding box center [40, 159] width 62 height 14
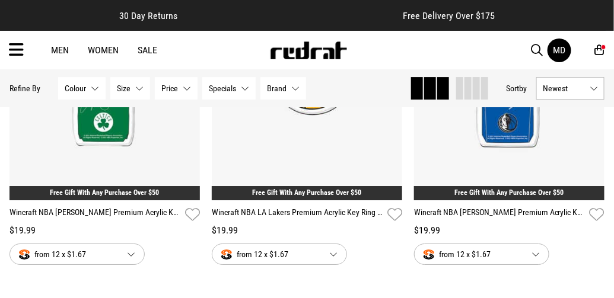
scroll to position [969, 0]
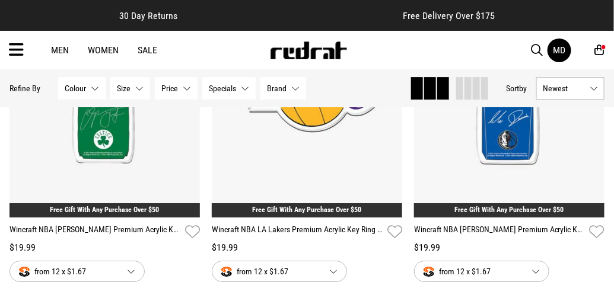
click at [20, 43] on icon at bounding box center [16, 50] width 15 height 20
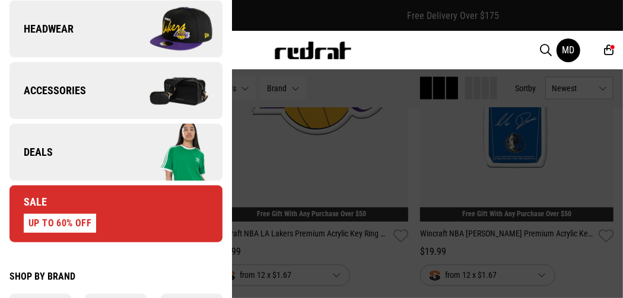
scroll to position [438, 0]
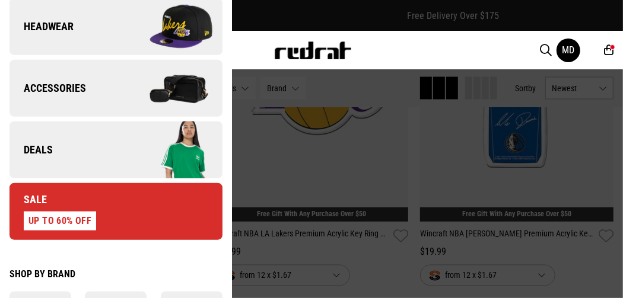
click at [47, 154] on span "Deals" at bounding box center [30, 150] width 43 height 14
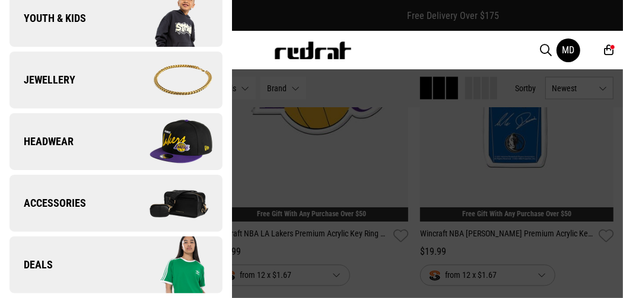
scroll to position [0, 0]
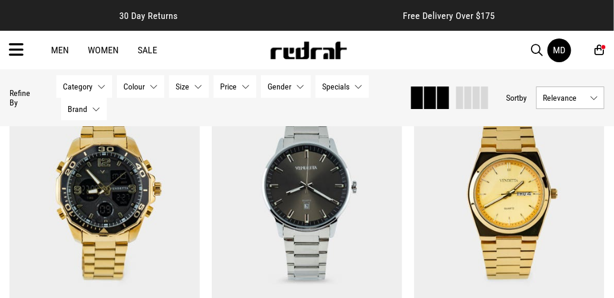
scroll to position [1055, 0]
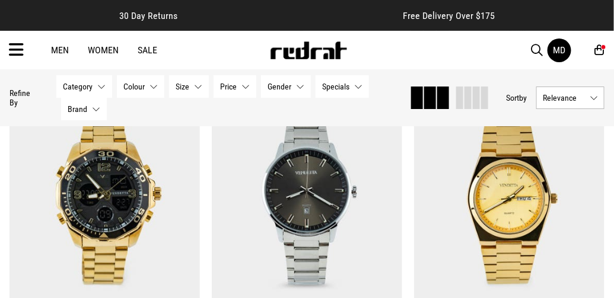
click at [19, 48] on icon at bounding box center [16, 50] width 15 height 20
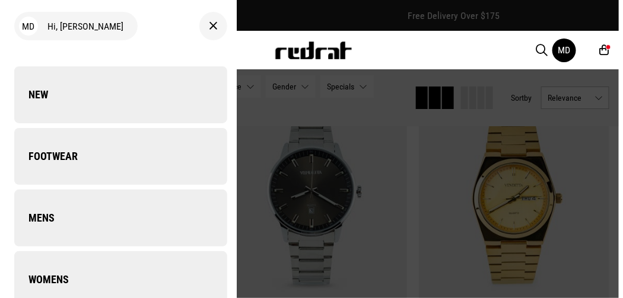
scroll to position [1062, 0]
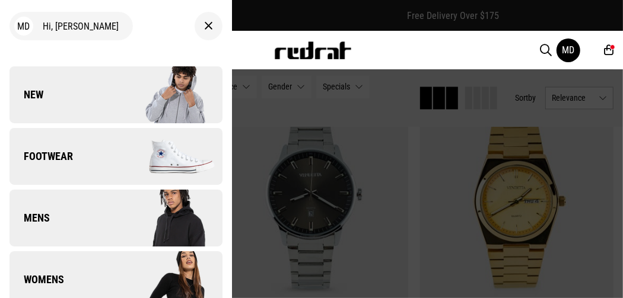
click at [256, 39] on div "Men Women Sale MD Hi, Mariana New Back Footwear Back Footwear Mens Back Mens Wo…" at bounding box center [311, 50] width 623 height 39
click at [253, 44] on div "Men Women Sale MD Hi, Mariana New Back Footwear Back Footwear Mens Back Mens Wo…" at bounding box center [311, 50] width 623 height 39
click at [204, 23] on icon at bounding box center [208, 26] width 9 height 14
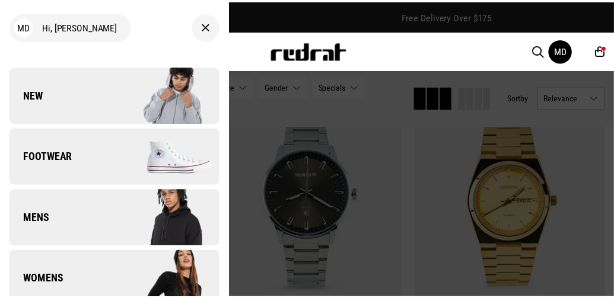
scroll to position [1055, 0]
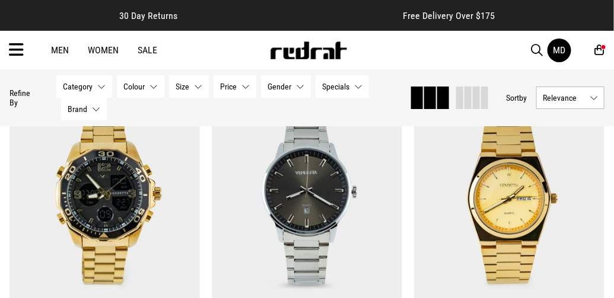
click at [15, 47] on icon at bounding box center [16, 50] width 15 height 20
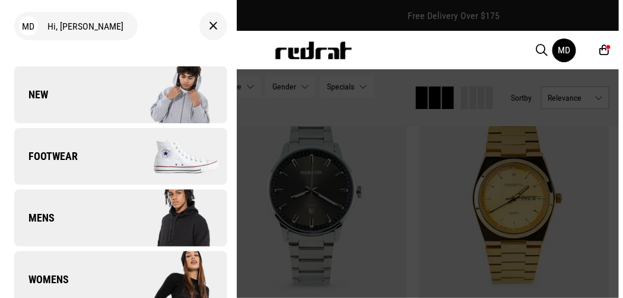
scroll to position [1062, 0]
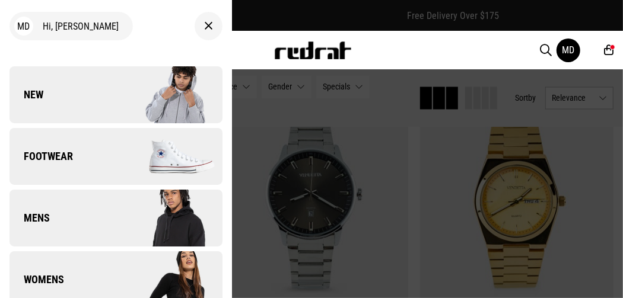
click at [204, 27] on icon at bounding box center [208, 26] width 9 height 14
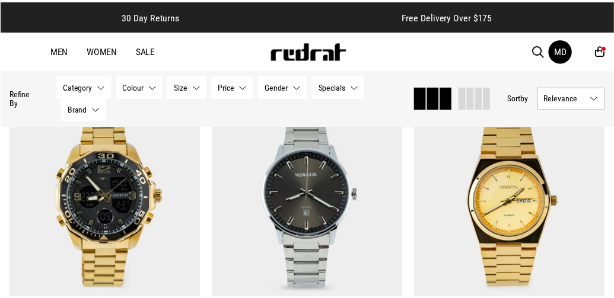
scroll to position [1055, 0]
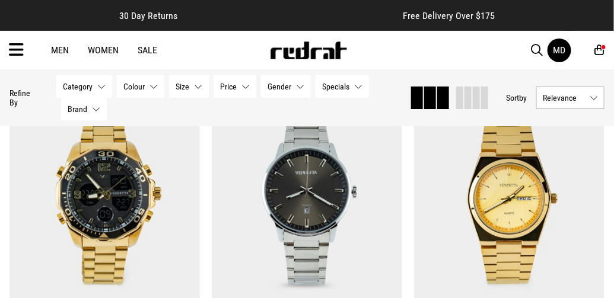
click at [17, 47] on icon at bounding box center [16, 50] width 15 height 20
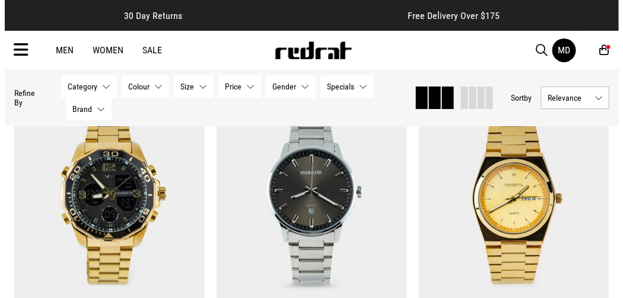
scroll to position [1062, 0]
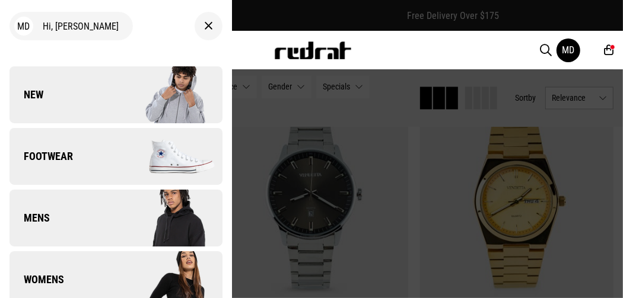
click at [204, 26] on icon at bounding box center [208, 26] width 9 height 14
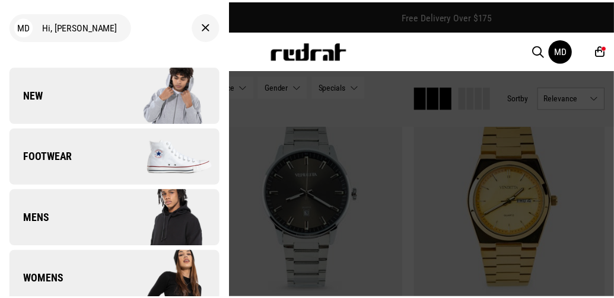
scroll to position [1055, 0]
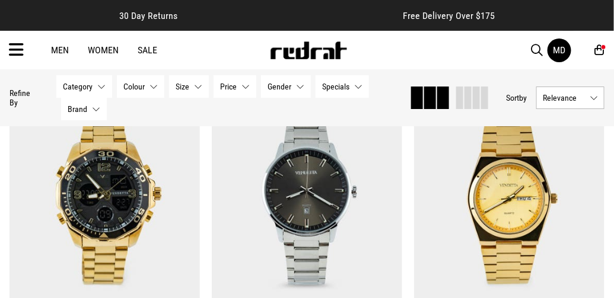
click at [13, 55] on icon at bounding box center [16, 50] width 15 height 20
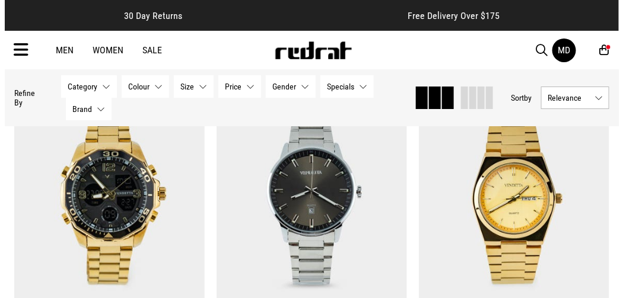
scroll to position [1062, 0]
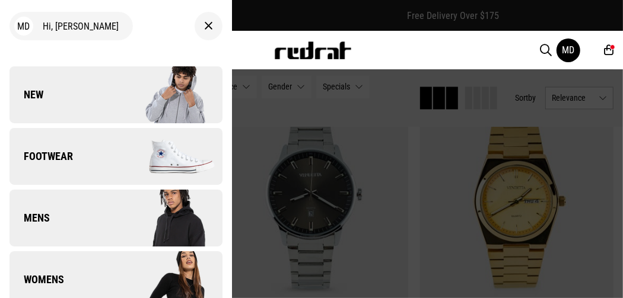
click at [257, 45] on div "Men Women Sale MD Hi, Mariana New Back Footwear Back Footwear Mens Back Mens Wo…" at bounding box center [311, 50] width 623 height 39
click at [204, 33] on icon at bounding box center [208, 26] width 9 height 14
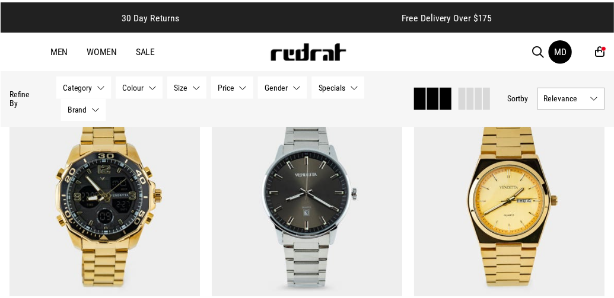
scroll to position [1055, 0]
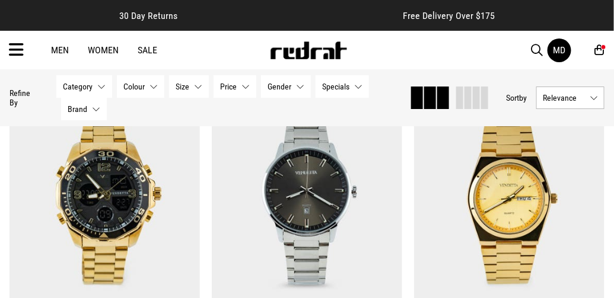
click at [9, 53] on icon at bounding box center [16, 50] width 15 height 20
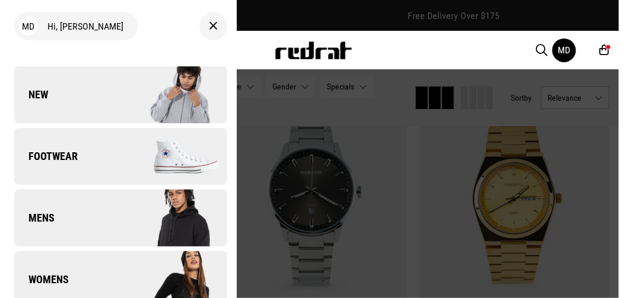
scroll to position [1062, 0]
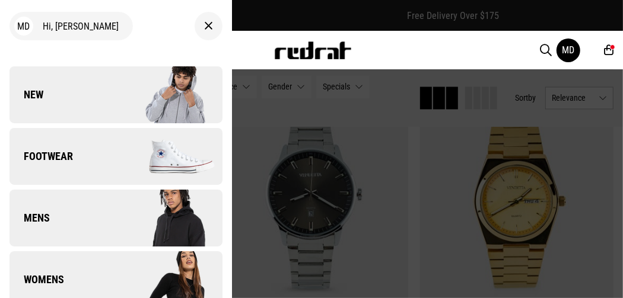
click at [257, 47] on div "Men Women Sale MD Hi, Mariana New Back Footwear Back Footwear Mens Back Mens Wo…" at bounding box center [311, 50] width 623 height 39
click at [205, 26] on div at bounding box center [209, 26] width 28 height 28
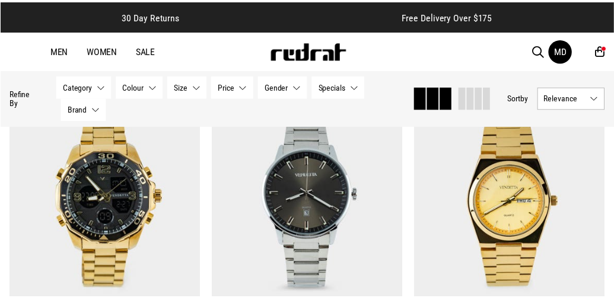
scroll to position [1055, 0]
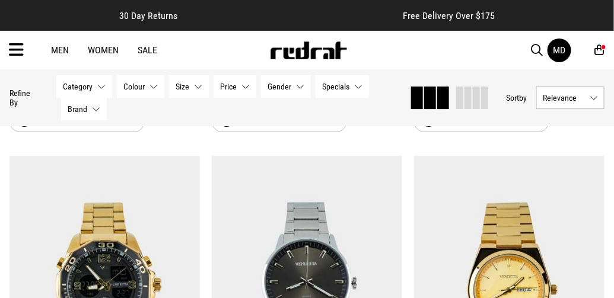
click at [16, 44] on icon at bounding box center [16, 50] width 15 height 20
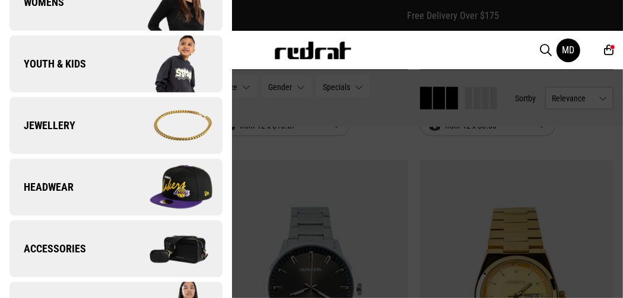
scroll to position [284, 0]
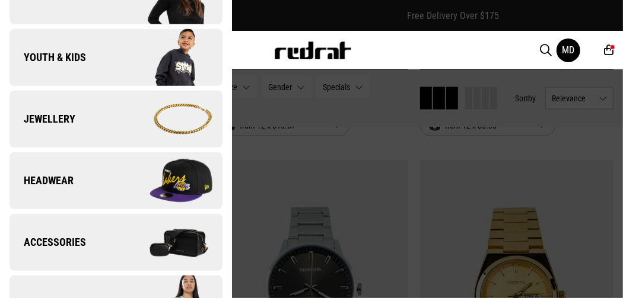
click at [52, 116] on span "Jewellery" at bounding box center [42, 119] width 66 height 14
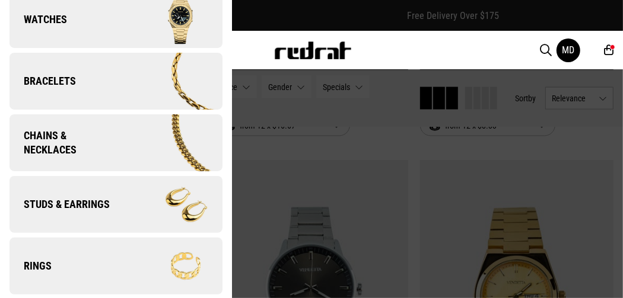
scroll to position [0, 0]
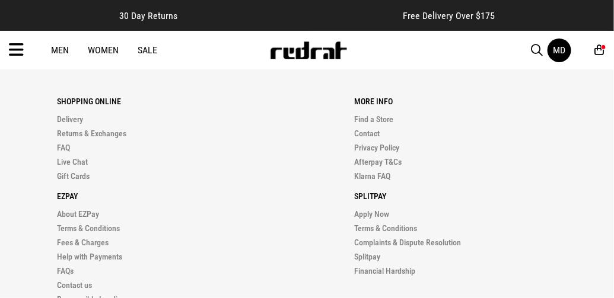
scroll to position [977, 0]
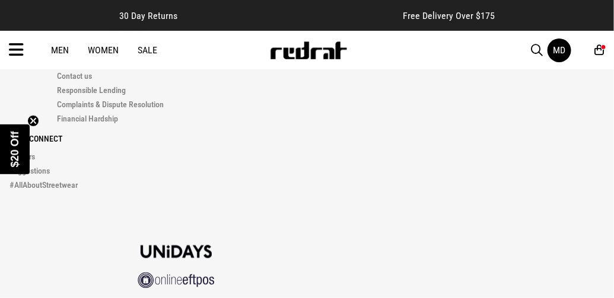
scroll to position [1572, 0]
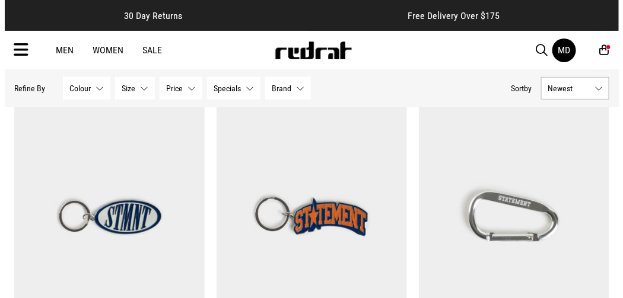
scroll to position [109, 0]
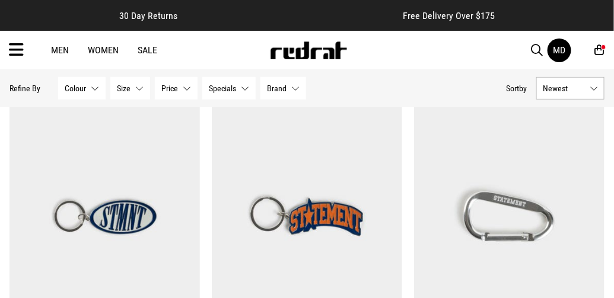
click at [13, 50] on icon at bounding box center [16, 50] width 15 height 20
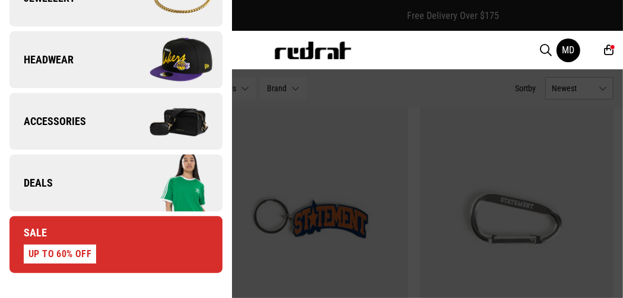
scroll to position [409, 0]
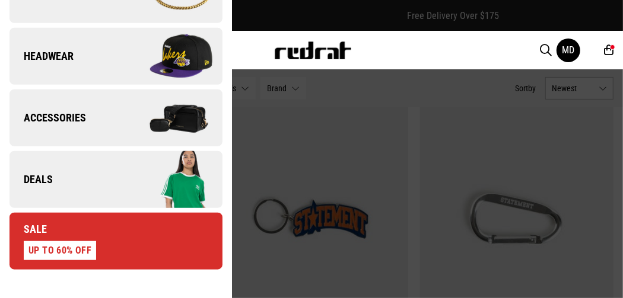
click at [42, 118] on span "Accessories" at bounding box center [47, 118] width 77 height 14
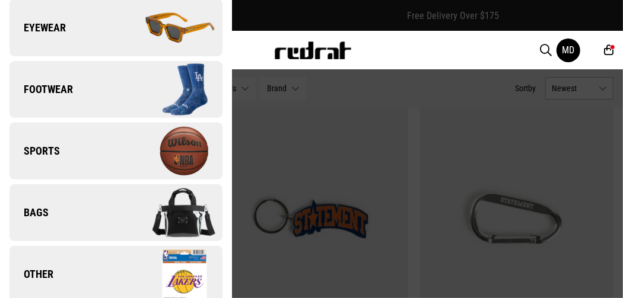
scroll to position [215, 0]
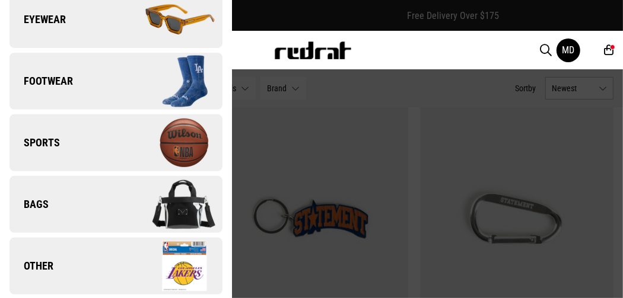
click at [42, 273] on link "Other" at bounding box center [115, 266] width 213 height 57
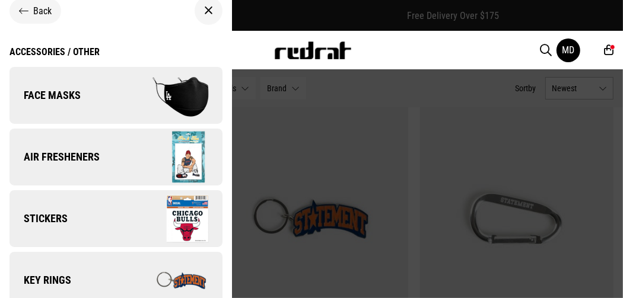
scroll to position [0, 0]
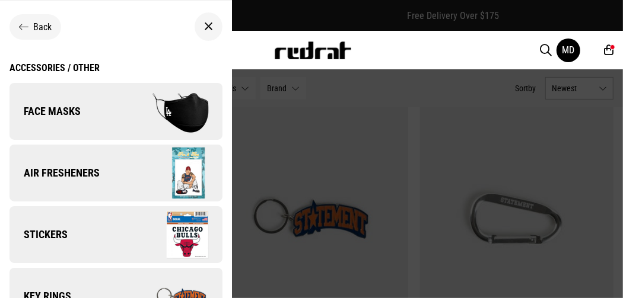
click at [34, 178] on span "Air Fresheners" at bounding box center [54, 173] width 90 height 14
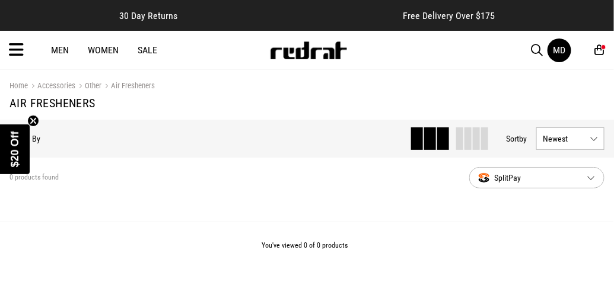
click at [0, 125] on span "$20 Off" at bounding box center [15, 150] width 30 height 50
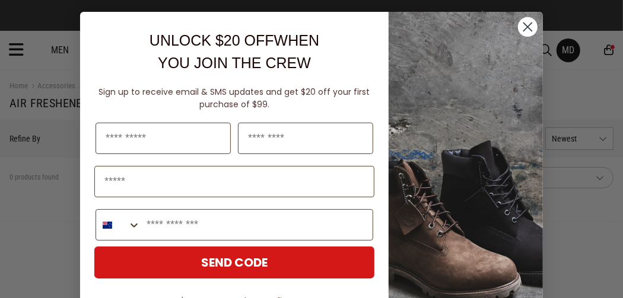
click at [9, 77] on div "Close dialog UNLOCK $20 OFF WHEN YOU JOIN THE CREW Sign up to receive email & S…" at bounding box center [311, 149] width 623 height 298
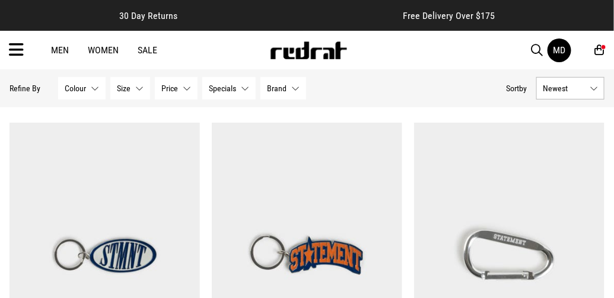
scroll to position [55, 0]
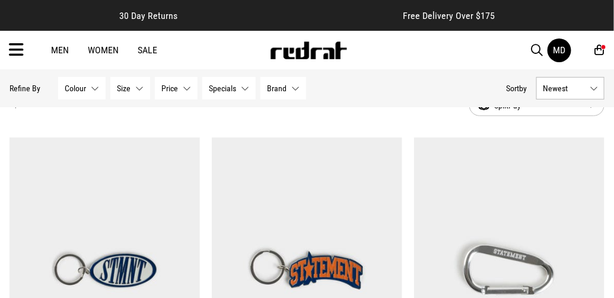
click at [97, 49] on link "Women" at bounding box center [103, 49] width 31 height 11
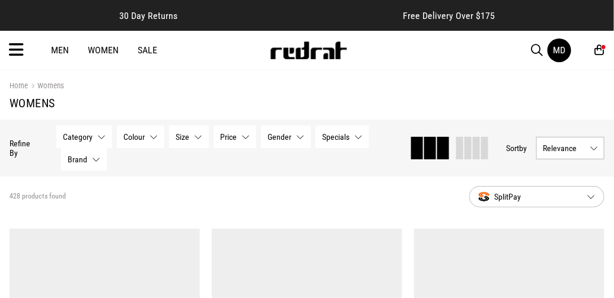
click at [15, 44] on icon at bounding box center [16, 50] width 15 height 20
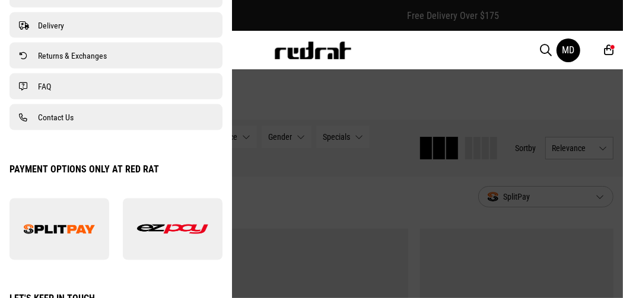
scroll to position [986, 0]
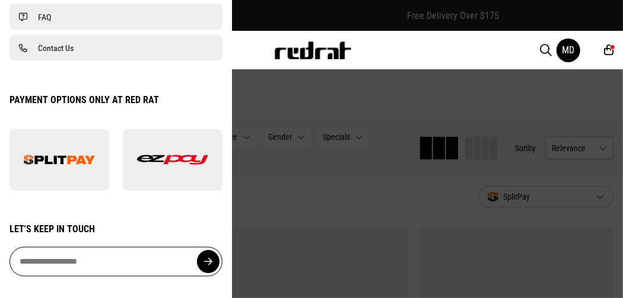
click at [259, 44] on div "Men Women Sale MD Hi, Mariana New Back Footwear Back Footwear Mens Back Mens Wo…" at bounding box center [311, 50] width 623 height 39
click at [322, 105] on div at bounding box center [311, 149] width 623 height 298
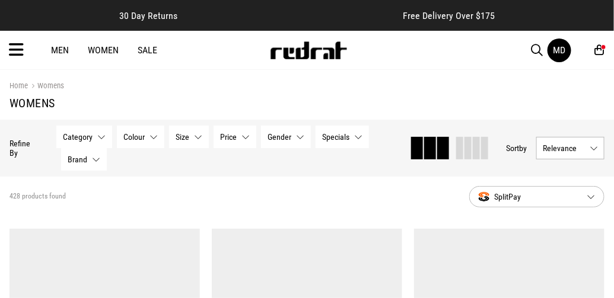
click at [15, 50] on icon at bounding box center [16, 50] width 15 height 20
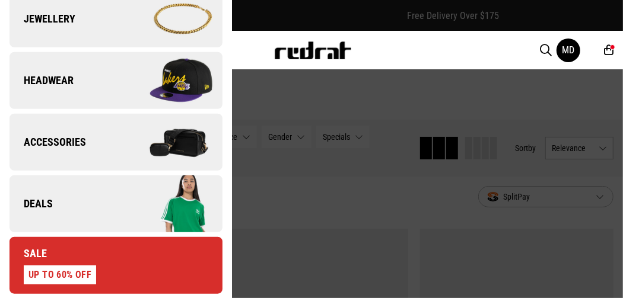
scroll to position [383, 0]
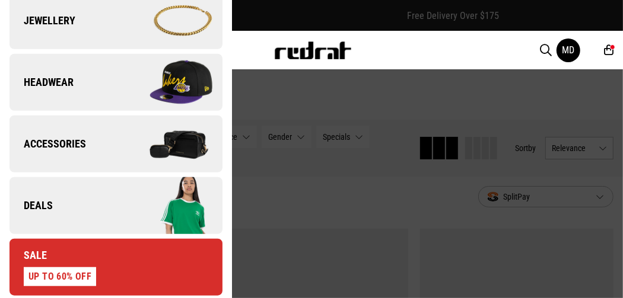
click at [49, 203] on span "Deals" at bounding box center [30, 206] width 43 height 14
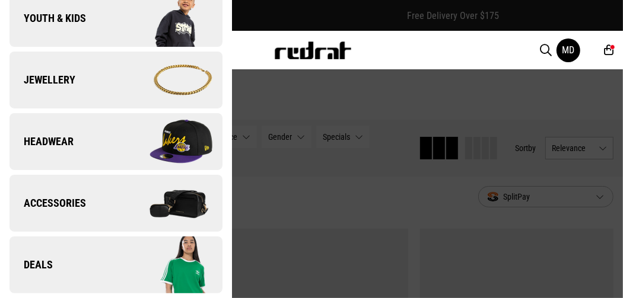
scroll to position [0, 0]
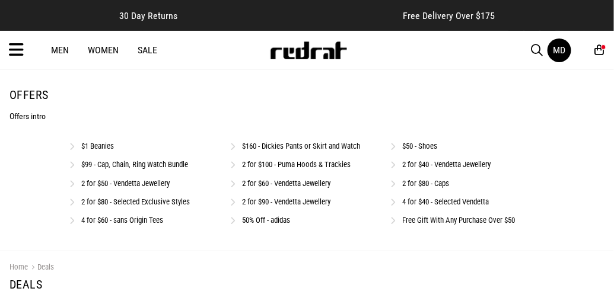
click at [100, 148] on link "$1 Beanies" at bounding box center [98, 146] width 33 height 9
click at [422, 141] on link "$50 - Shoes" at bounding box center [420, 145] width 35 height 9
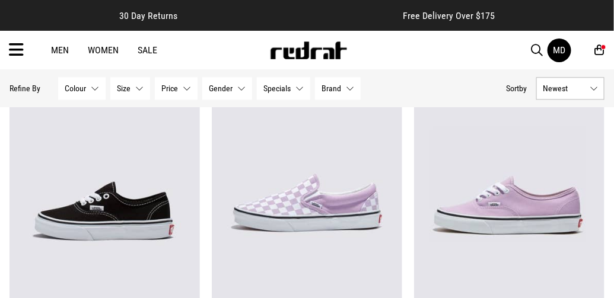
scroll to position [1892, 0]
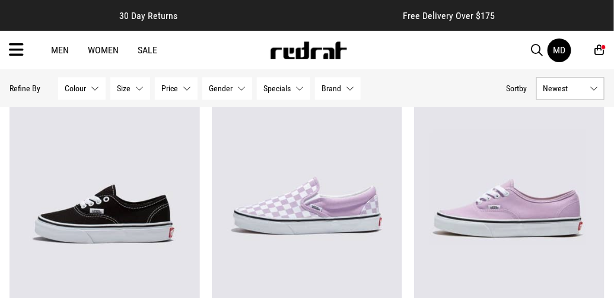
click at [601, 51] on icon at bounding box center [599, 50] width 9 height 12
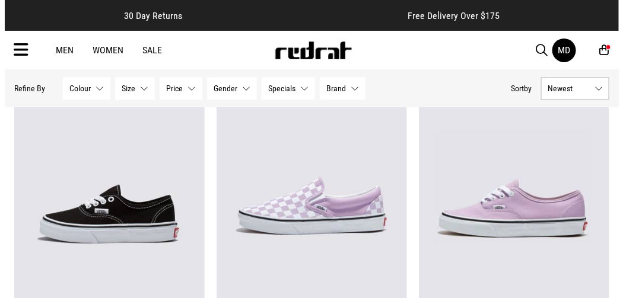
scroll to position [1912, 0]
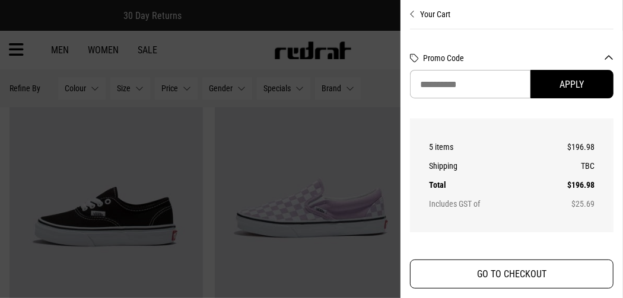
click at [480, 282] on button "GO TO CHECKOUT" at bounding box center [511, 274] width 203 height 29
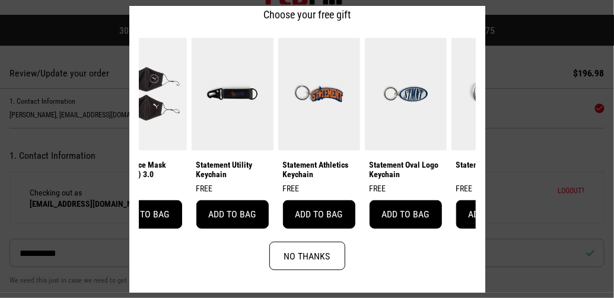
scroll to position [0, 115]
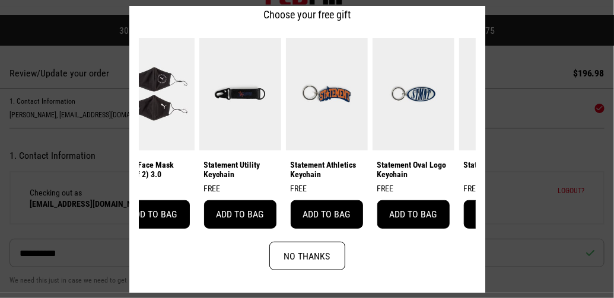
click at [249, 81] on img at bounding box center [240, 93] width 82 height 113
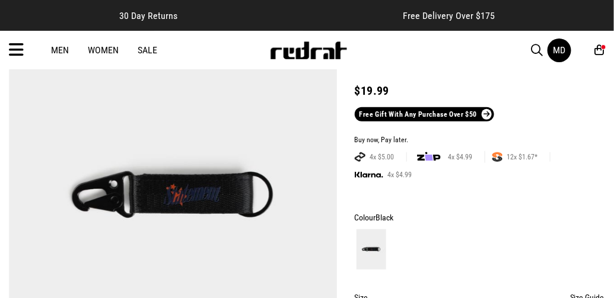
scroll to position [146, 0]
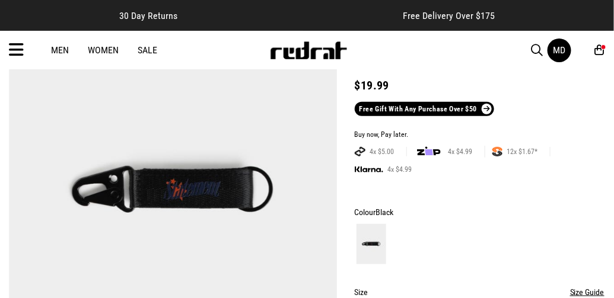
click at [44, 208] on img at bounding box center [172, 189] width 327 height 451
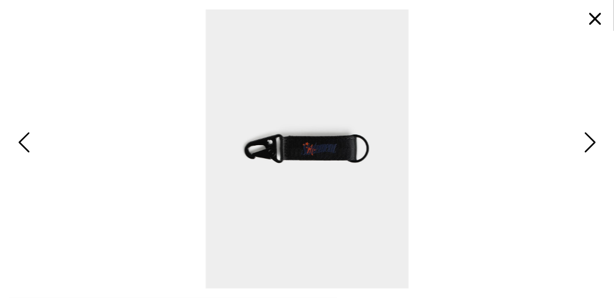
click at [44, 208] on img at bounding box center [307, 148] width 596 height 279
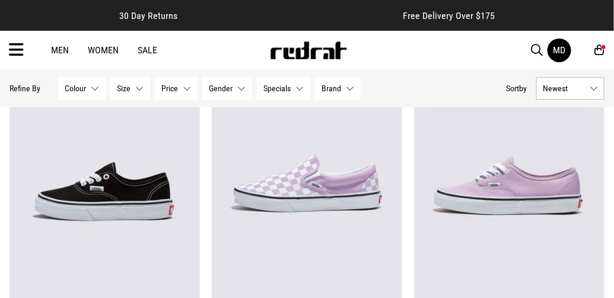
click at [600, 52] on icon at bounding box center [599, 50] width 9 height 12
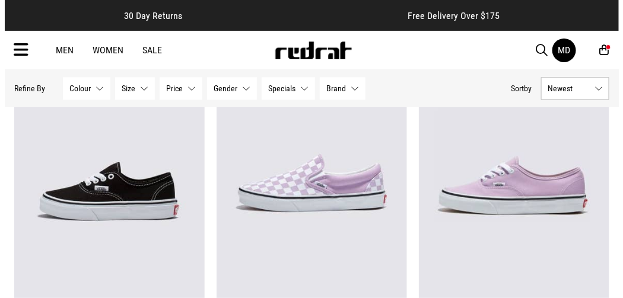
scroll to position [1935, 0]
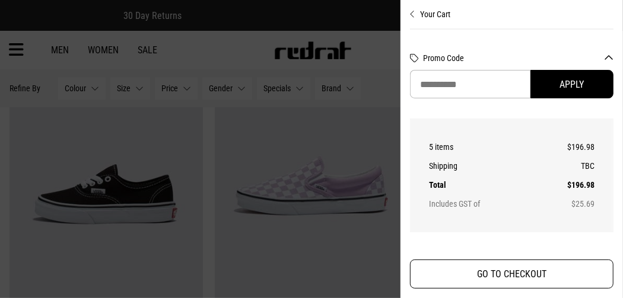
click at [505, 270] on button "GO TO CHECKOUT" at bounding box center [511, 274] width 203 height 29
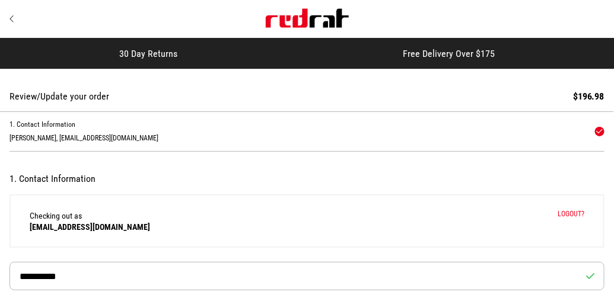
click at [14, 20] on icon "Site" at bounding box center [11, 18] width 5 height 9
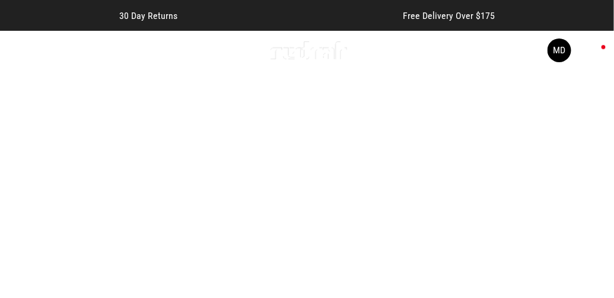
click at [598, 51] on icon at bounding box center [599, 50] width 9 height 12
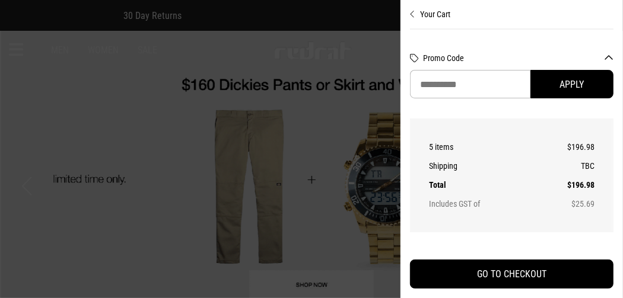
click at [609, 54] on button "Promo Code" at bounding box center [518, 57] width 190 height 9
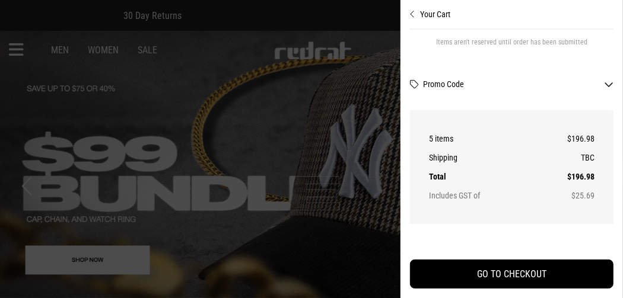
scroll to position [398, 0]
click at [507, 88] on button "Promo Code" at bounding box center [518, 83] width 190 height 9
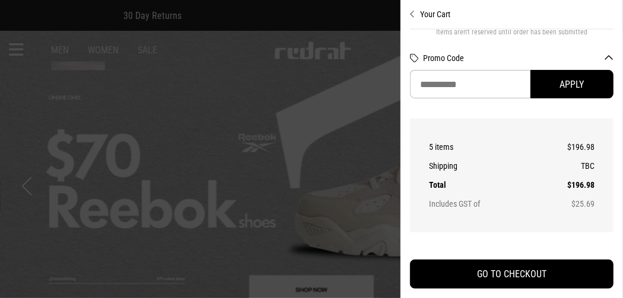
click at [410, 17] on icon "Close cart preview" at bounding box center [412, 13] width 5 height 9
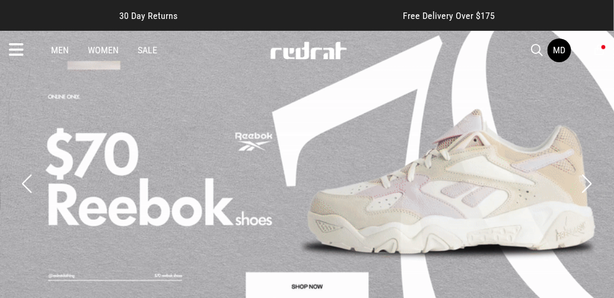
click at [21, 47] on icon at bounding box center [16, 50] width 15 height 20
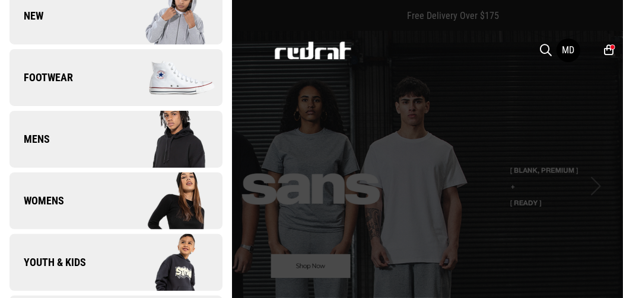
scroll to position [86, 0]
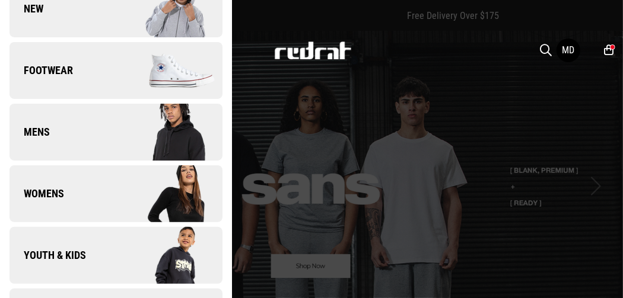
click at [55, 204] on link "Womens" at bounding box center [115, 193] width 213 height 57
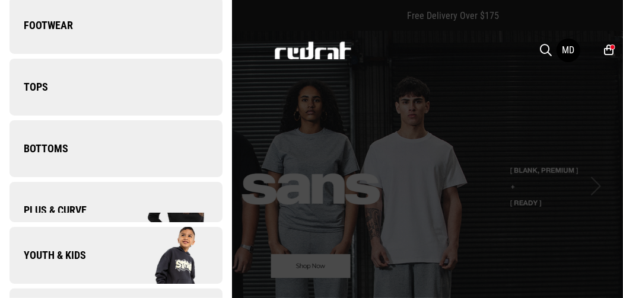
scroll to position [0, 0]
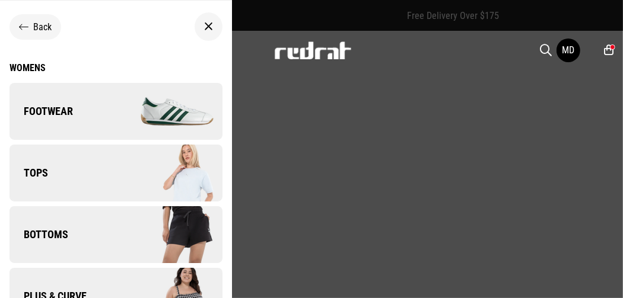
click at [42, 170] on span "Tops" at bounding box center [28, 173] width 39 height 14
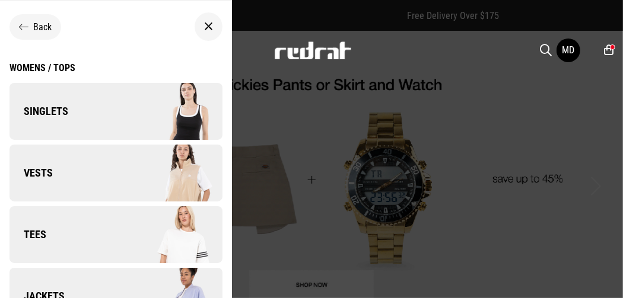
click at [42, 233] on span "Tees" at bounding box center [27, 235] width 37 height 14
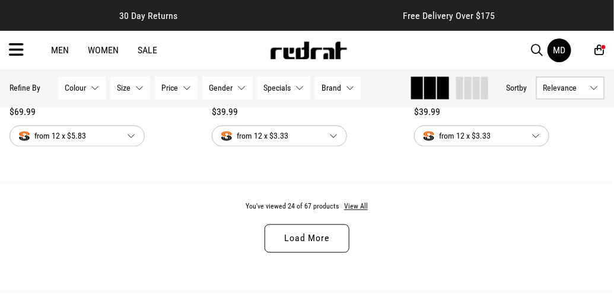
scroll to position [2876, 0]
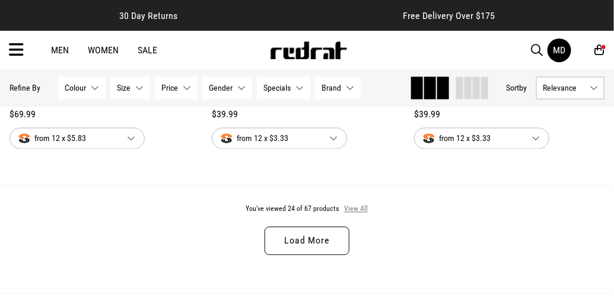
click at [354, 205] on button "View All" at bounding box center [355, 210] width 25 height 11
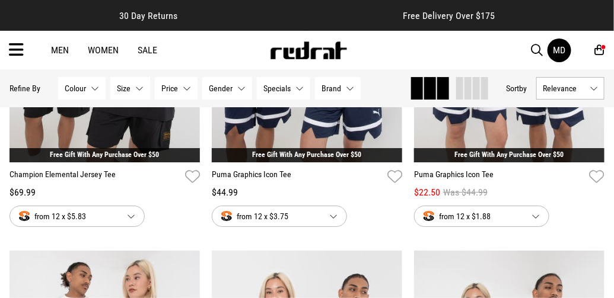
scroll to position [4576, 0]
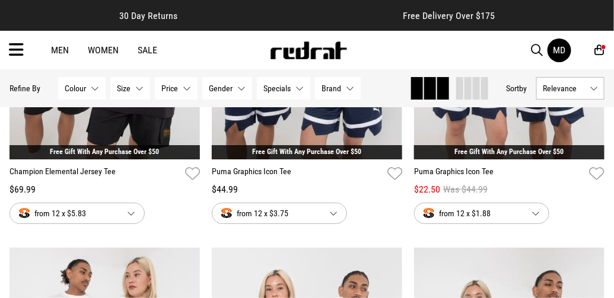
click at [15, 54] on icon at bounding box center [16, 50] width 15 height 20
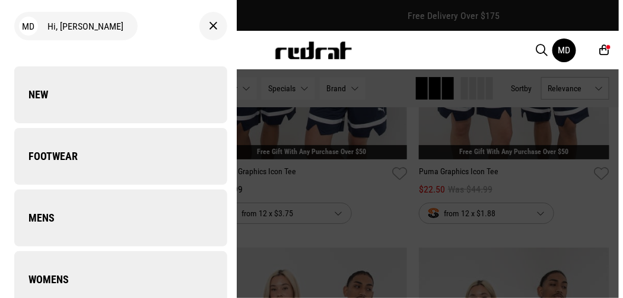
scroll to position [4625, 0]
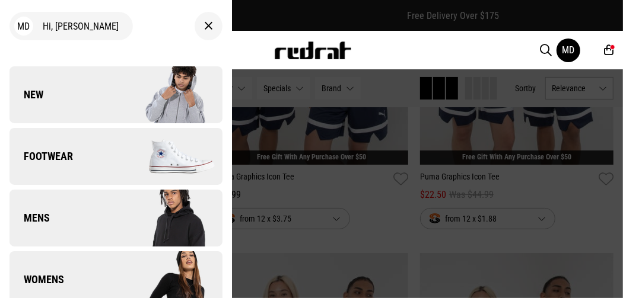
click at [36, 273] on span "Womens" at bounding box center [36, 280] width 55 height 14
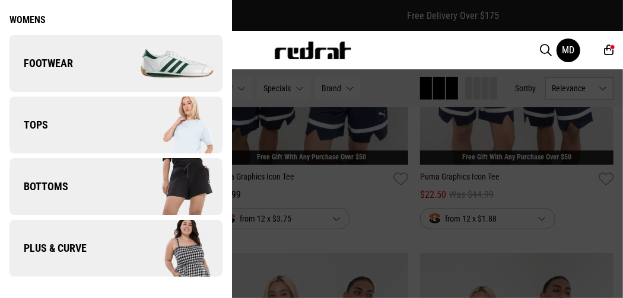
click at [37, 127] on span "Tops" at bounding box center [28, 125] width 39 height 14
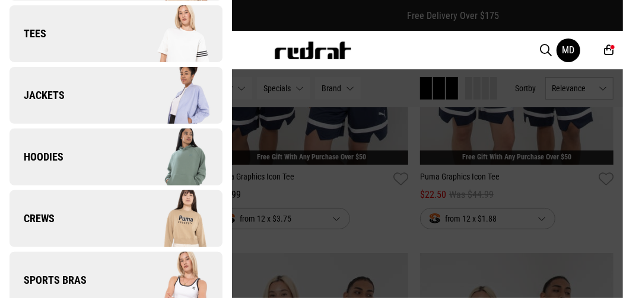
scroll to position [225, 0]
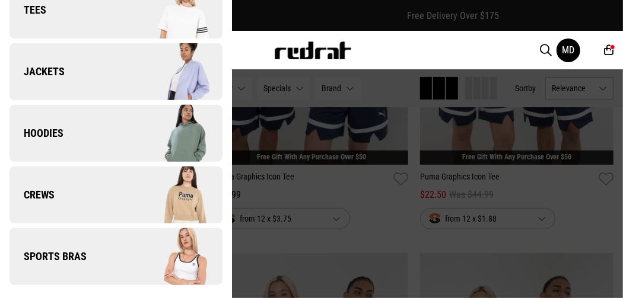
click at [33, 141] on link "Hoodies" at bounding box center [115, 133] width 213 height 57
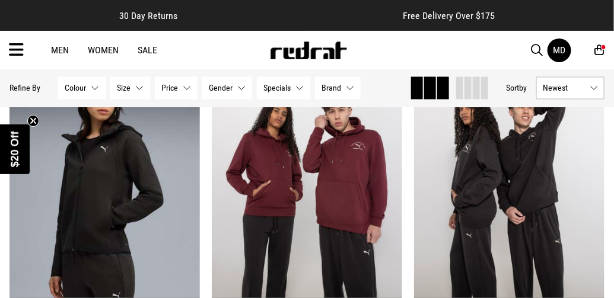
scroll to position [519, 0]
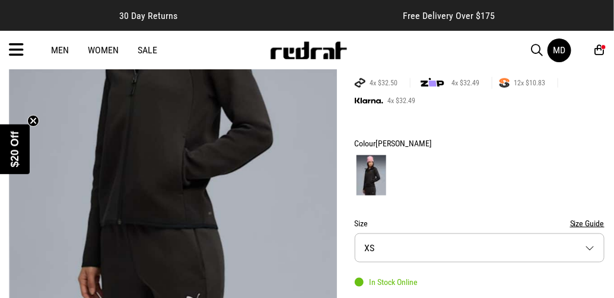
scroll to position [225, 0]
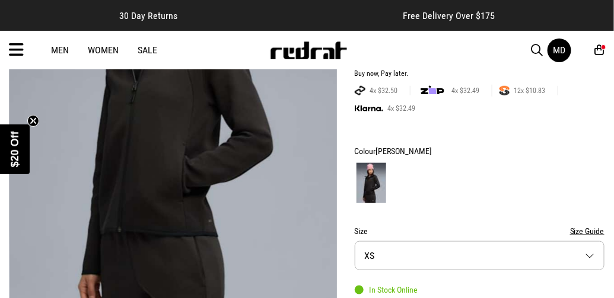
click at [585, 252] on button "Size XS" at bounding box center [480, 255] width 250 height 29
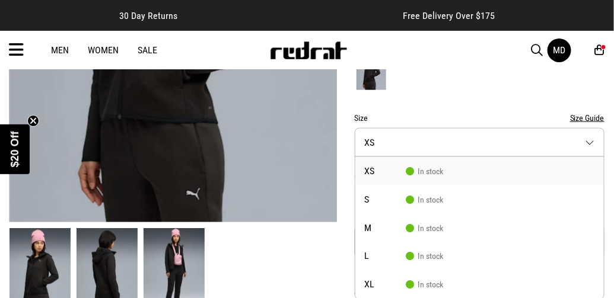
click at [109, 263] on img at bounding box center [107, 270] width 61 height 85
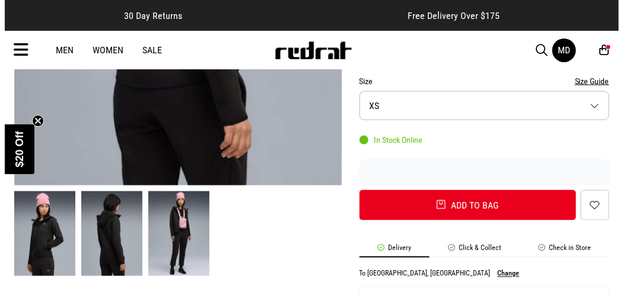
scroll to position [390, 0]
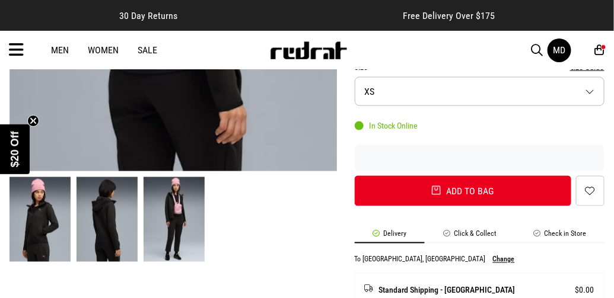
click at [168, 224] on img at bounding box center [174, 219] width 61 height 85
click at [180, 214] on img at bounding box center [174, 219] width 61 height 85
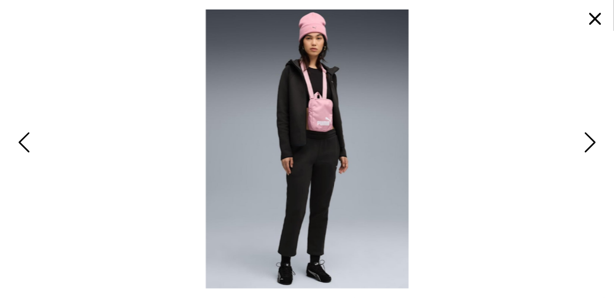
click at [84, 105] on img at bounding box center [307, 148] width 596 height 279
click at [84, 104] on img at bounding box center [307, 148] width 596 height 279
click at [585, 21] on button "button" at bounding box center [595, 19] width 28 height 28
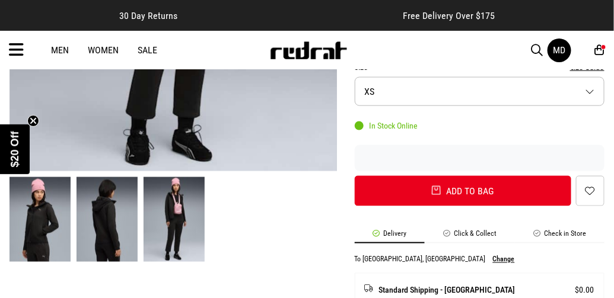
click at [600, 54] on icon at bounding box center [599, 50] width 9 height 12
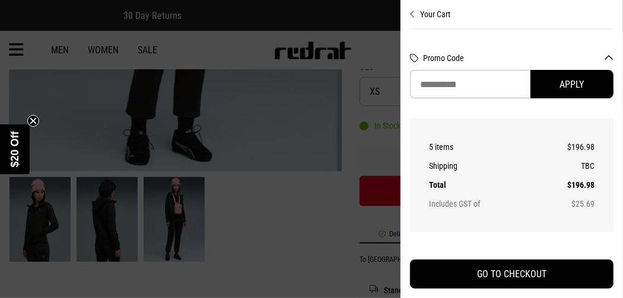
click at [412, 15] on icon "Close cart preview" at bounding box center [412, 13] width 5 height 9
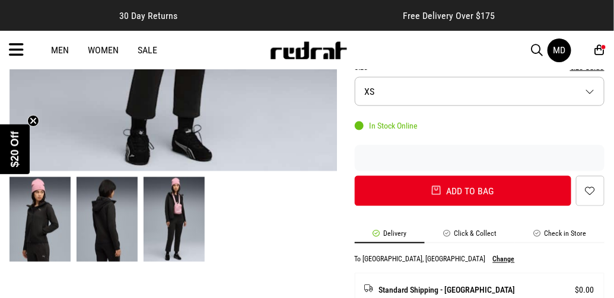
click at [15, 47] on icon at bounding box center [16, 50] width 15 height 20
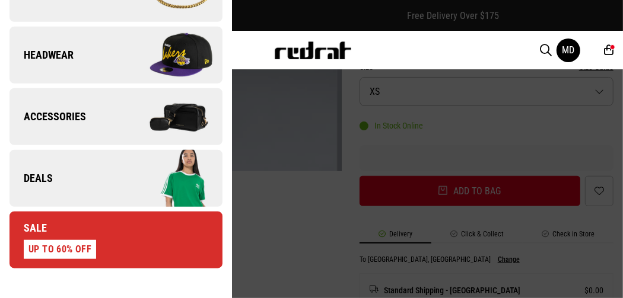
scroll to position [420, 0]
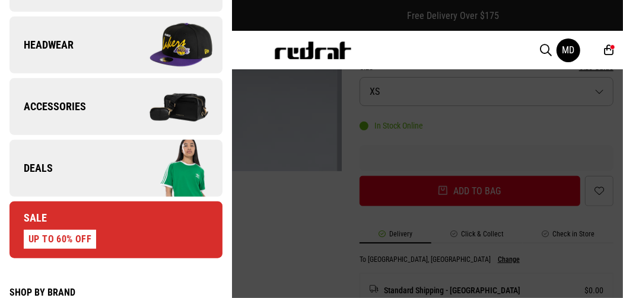
click at [34, 180] on link "Deals" at bounding box center [115, 168] width 213 height 57
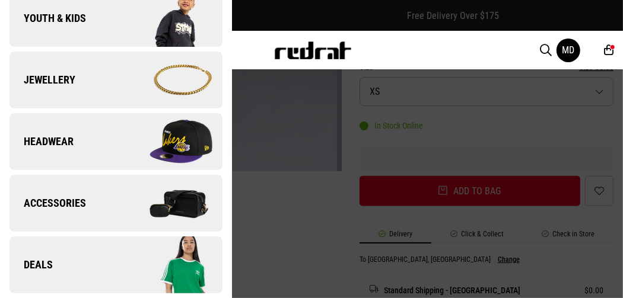
scroll to position [0, 0]
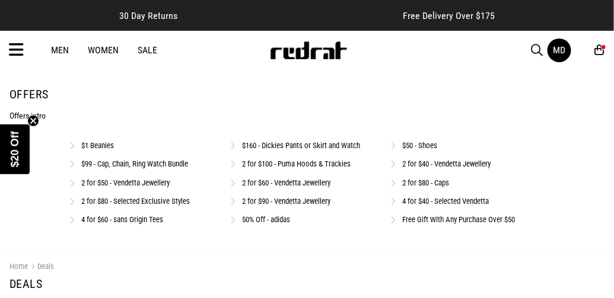
click at [451, 224] on link "Free Gift With Any Purchase Over $50" at bounding box center [459, 219] width 113 height 9
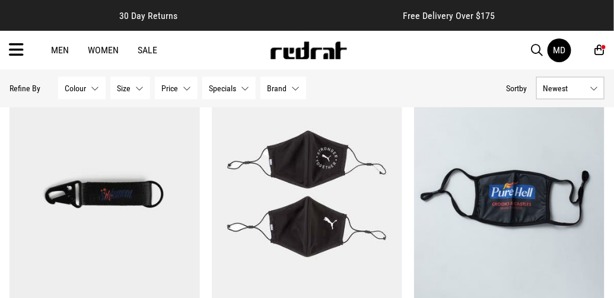
scroll to position [486, 0]
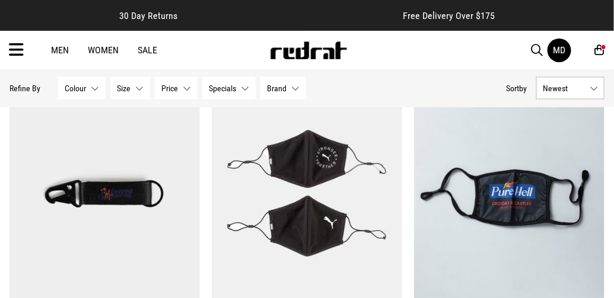
click at [98, 189] on img at bounding box center [104, 194] width 190 height 266
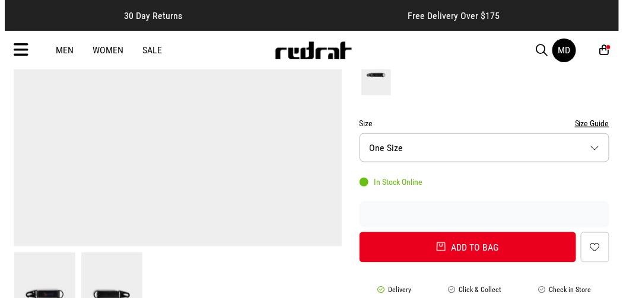
scroll to position [316, 0]
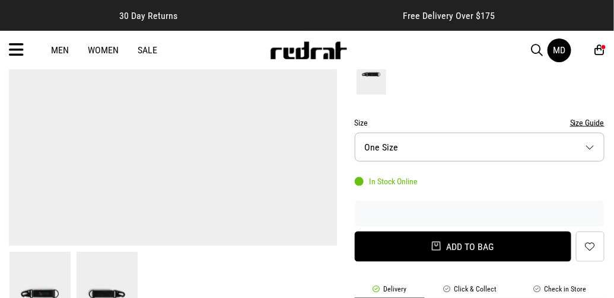
click at [389, 259] on button "Add to bag" at bounding box center [463, 247] width 216 height 30
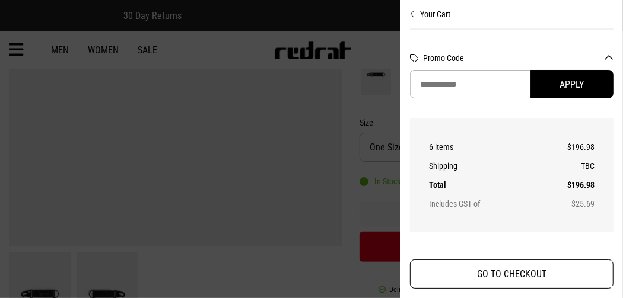
click at [461, 278] on button "GO TO CHECKOUT" at bounding box center [511, 274] width 203 height 29
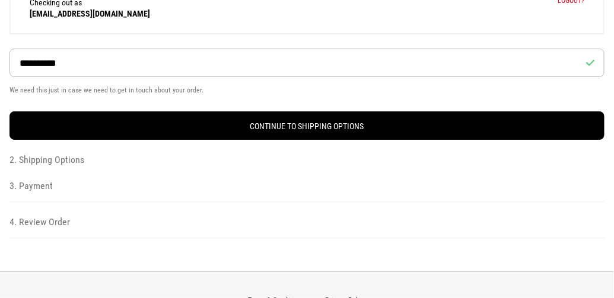
scroll to position [214, 0]
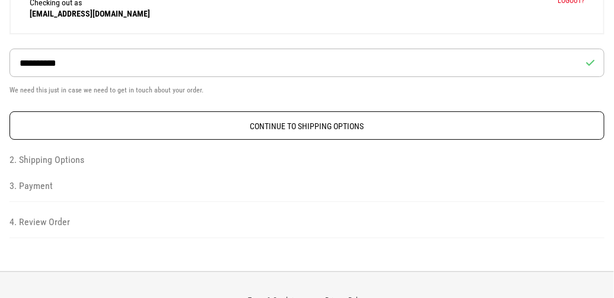
click at [26, 116] on button "Continue to Shipping Options" at bounding box center [306, 126] width 595 height 28
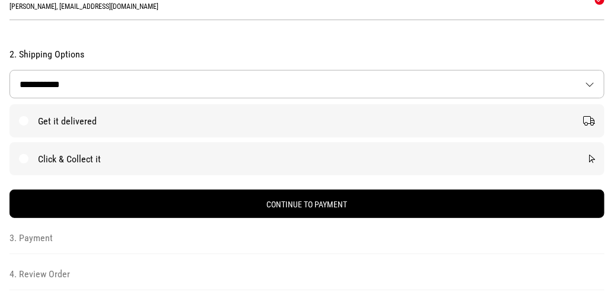
scroll to position [132, 0]
click at [50, 156] on label "Click & Collect it" at bounding box center [306, 158] width 595 height 33
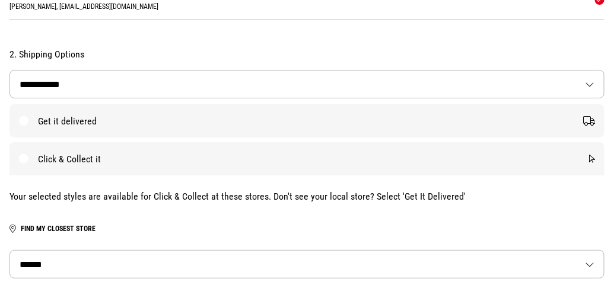
click at [37, 263] on select "**********" at bounding box center [307, 264] width 594 height 27
select select "**********"
click at [10, 251] on select "**********" at bounding box center [307, 264] width 594 height 27
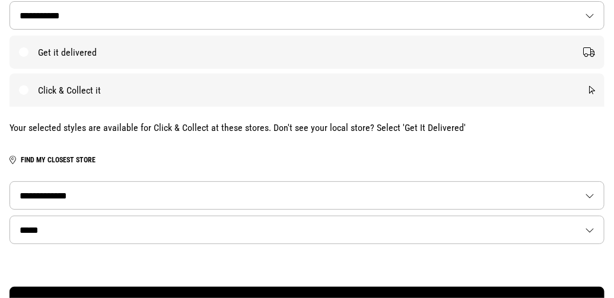
scroll to position [203, 0]
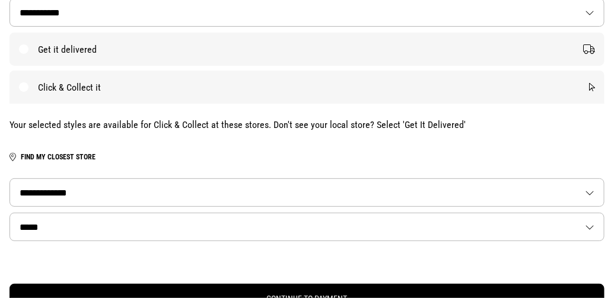
click at [33, 237] on select "***** *******" at bounding box center [307, 227] width 594 height 27
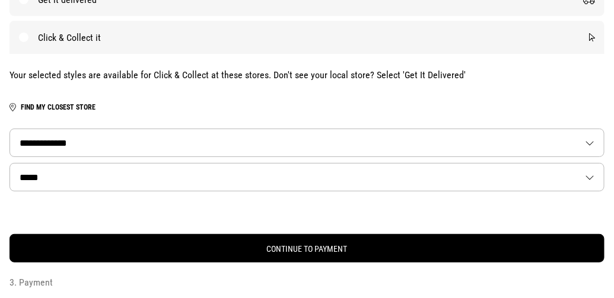
scroll to position [259, 0]
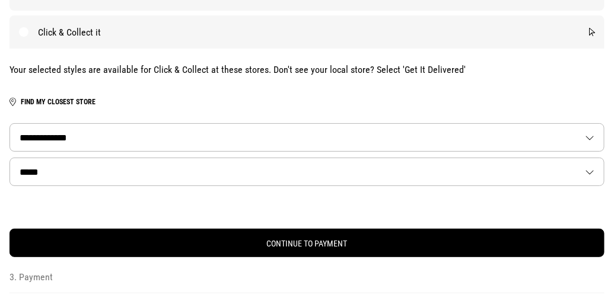
click at [34, 173] on select "***** *******" at bounding box center [307, 171] width 594 height 27
select select "**"
click at [10, 158] on select "***** *******" at bounding box center [307, 171] width 594 height 27
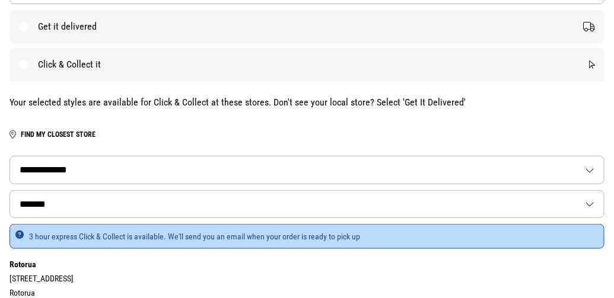
scroll to position [291, 0]
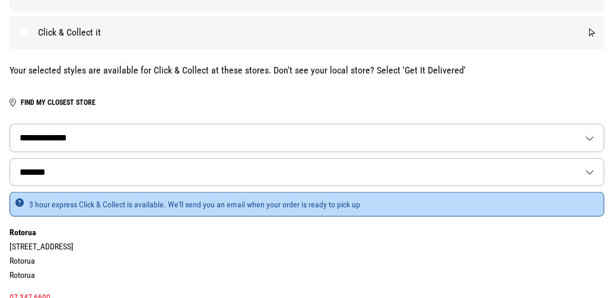
click at [308, 166] on select "***** *******" at bounding box center [307, 172] width 594 height 27
click at [40, 105] on button "Find my closest store" at bounding box center [58, 102] width 75 height 14
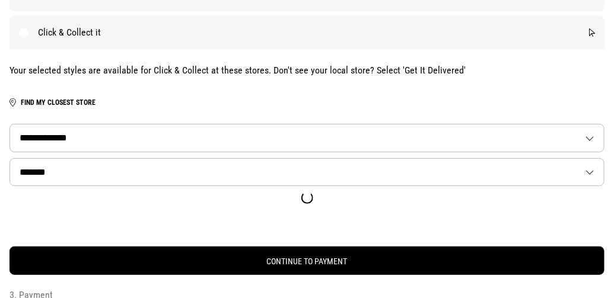
click at [12, 100] on span at bounding box center [12, 102] width 7 height 14
click at [117, 61] on div "**********" at bounding box center [306, 141] width 595 height 184
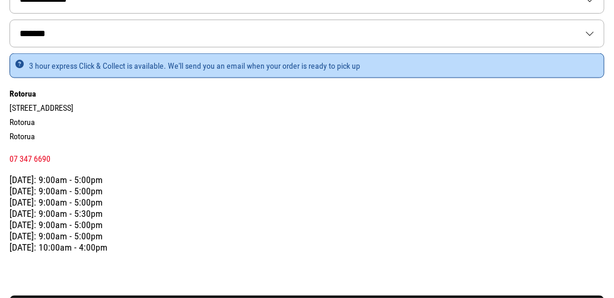
scroll to position [433, 0]
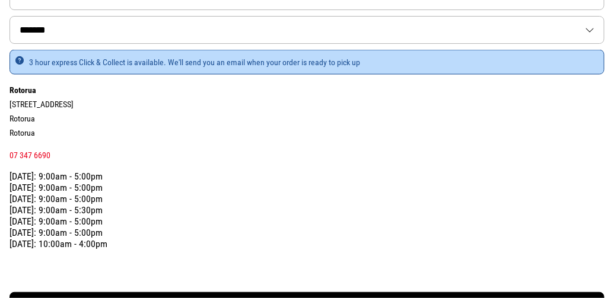
click at [55, 30] on select "***** *******" at bounding box center [307, 30] width 594 height 27
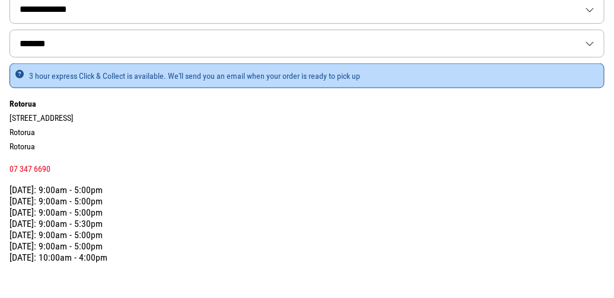
scroll to position [389, 0]
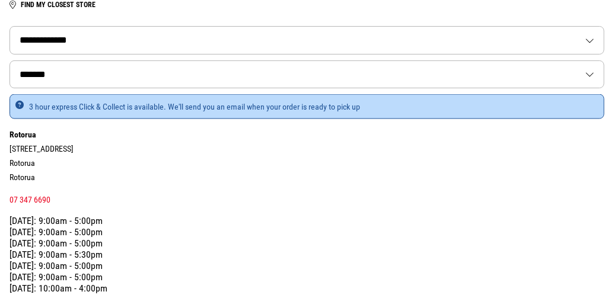
click at [48, 39] on select "**********" at bounding box center [307, 40] width 594 height 27
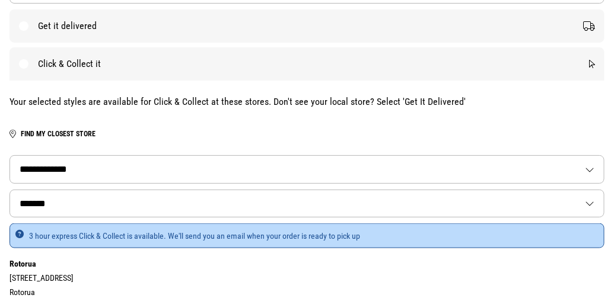
scroll to position [256, 0]
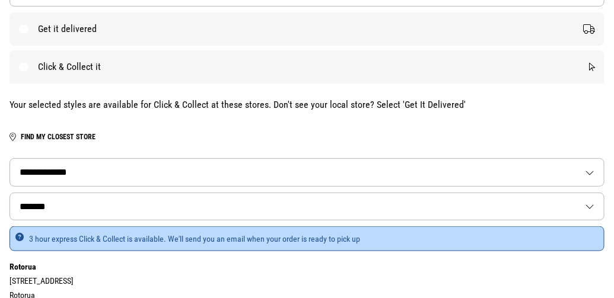
click at [45, 209] on select "***** *******" at bounding box center [307, 206] width 594 height 27
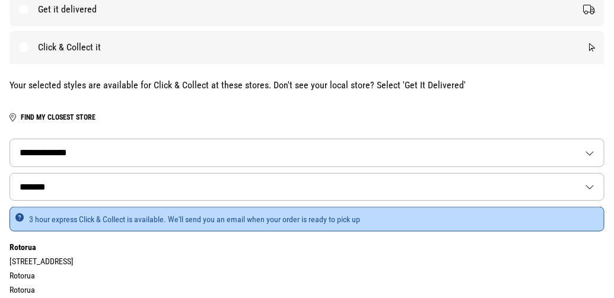
scroll to position [276, 0]
click at [35, 155] on select "**********" at bounding box center [307, 152] width 594 height 27
click at [32, 117] on button "Find my closest store" at bounding box center [58, 117] width 75 height 14
click at [33, 17] on label "Get it delivered" at bounding box center [306, 8] width 595 height 33
select select "**********"
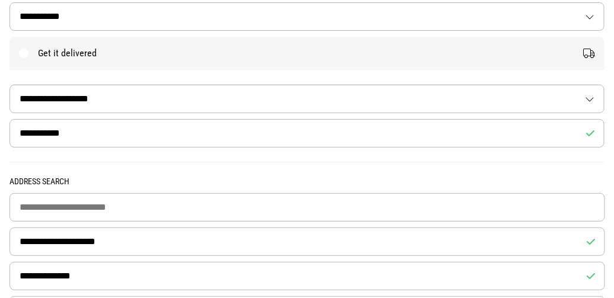
scroll to position [212, 0]
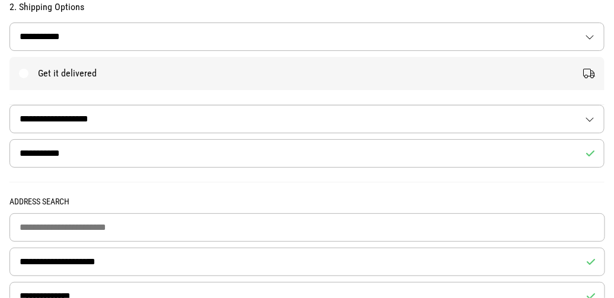
click at [580, 67] on label "Get it delivered" at bounding box center [306, 73] width 595 height 33
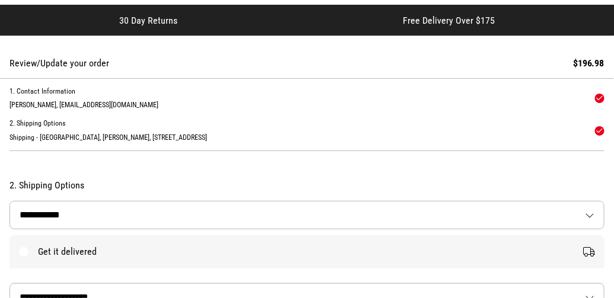
scroll to position [42, 0]
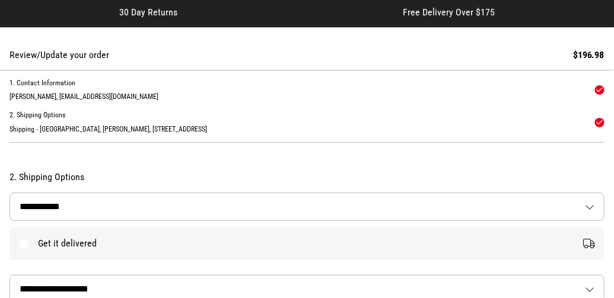
click at [32, 206] on select "**********" at bounding box center [307, 206] width 594 height 27
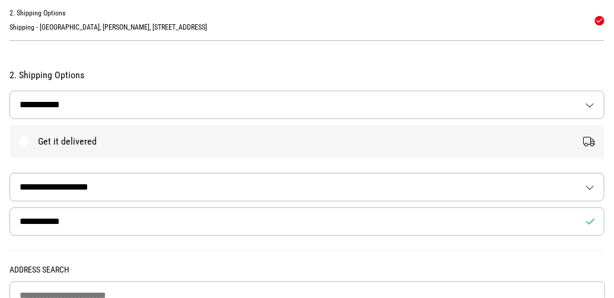
scroll to position [145, 0]
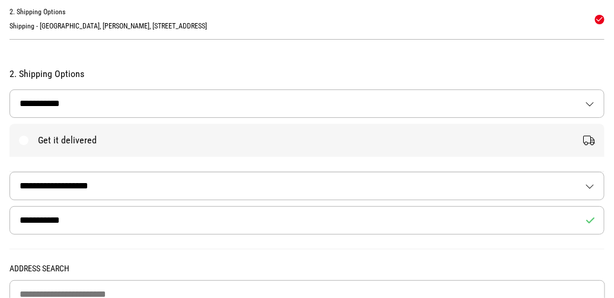
click at [24, 139] on label "Get it delivered" at bounding box center [306, 140] width 595 height 33
click at [73, 141] on label "Get it delivered" at bounding box center [306, 140] width 595 height 33
click at [75, 144] on label "Get it delivered" at bounding box center [306, 140] width 595 height 33
click at [76, 144] on label "Get it delivered" at bounding box center [306, 140] width 595 height 33
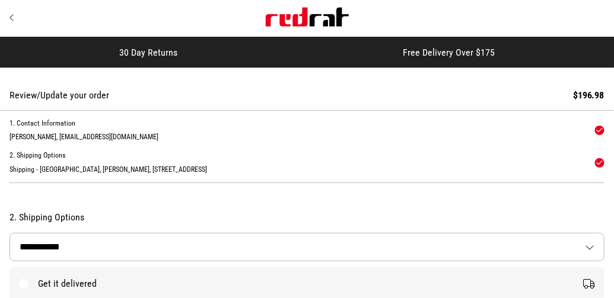
scroll to position [0, 0]
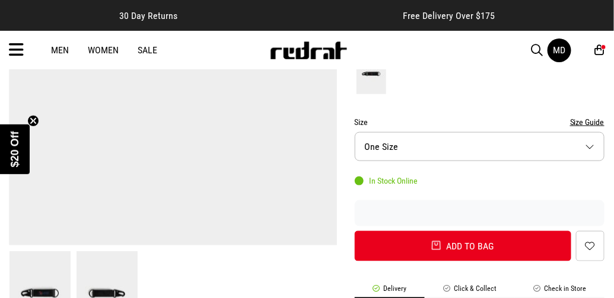
click at [604, 47] on div "6" at bounding box center [603, 46] width 5 height 5
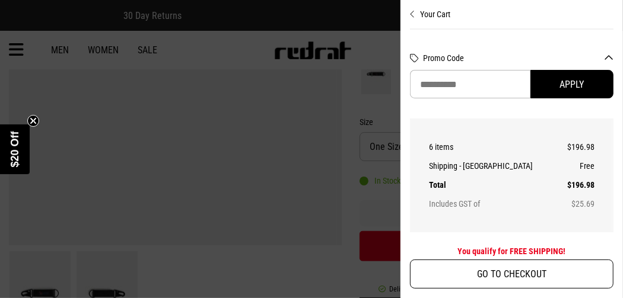
click at [469, 273] on button "GO TO CHECKOUT" at bounding box center [511, 274] width 203 height 29
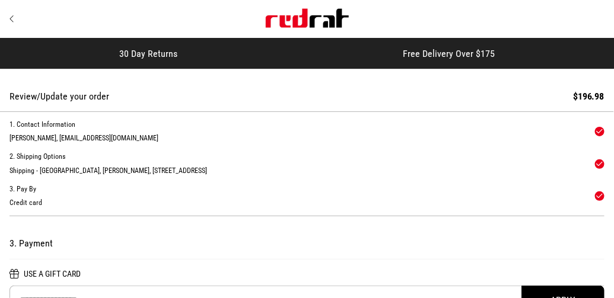
click at [14, 15] on icon "Site" at bounding box center [11, 18] width 5 height 9
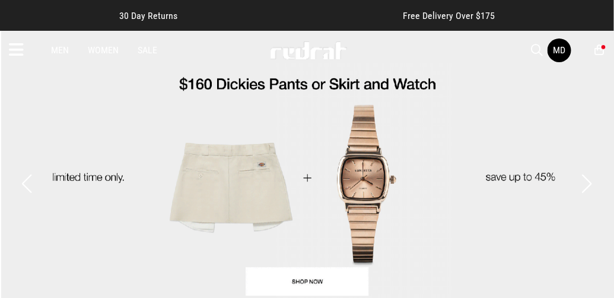
click at [577, 61] on div "MD" at bounding box center [570, 51] width 47 height 24
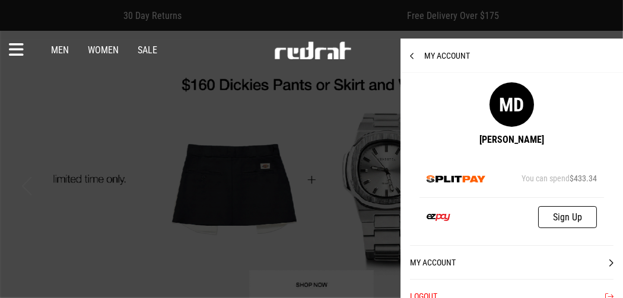
click at [432, 53] on span "My Account" at bounding box center [440, 55] width 60 height 9
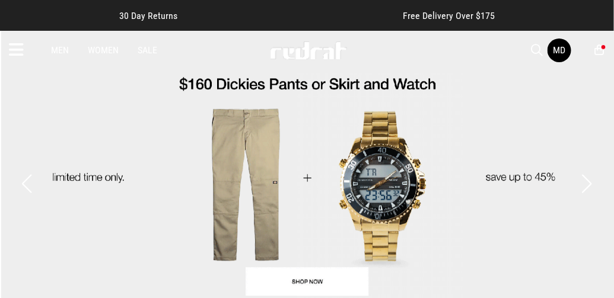
click at [604, 46] on div "6" at bounding box center [603, 46] width 5 height 5
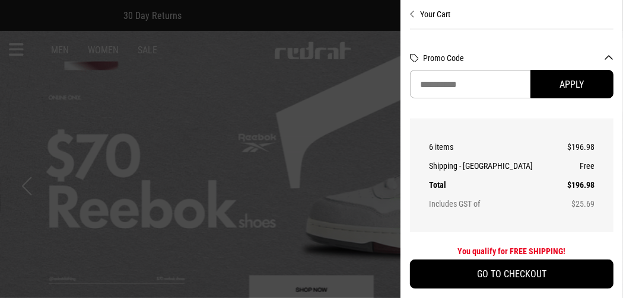
click at [612, 56] on button "Promo Code" at bounding box center [518, 57] width 190 height 9
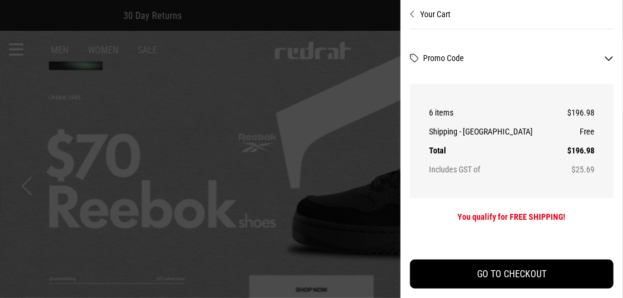
click at [610, 57] on button "Promo Code" at bounding box center [518, 57] width 190 height 9
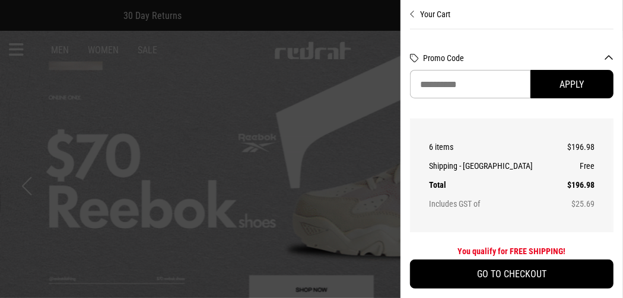
click at [610, 57] on button "Promo Code" at bounding box center [518, 57] width 190 height 9
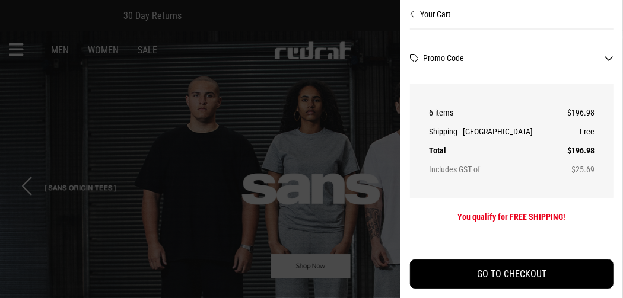
scroll to position [0, 9]
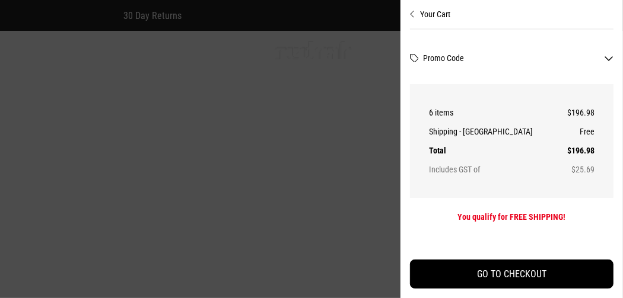
click at [411, 11] on icon "Close cart preview" at bounding box center [412, 13] width 5 height 9
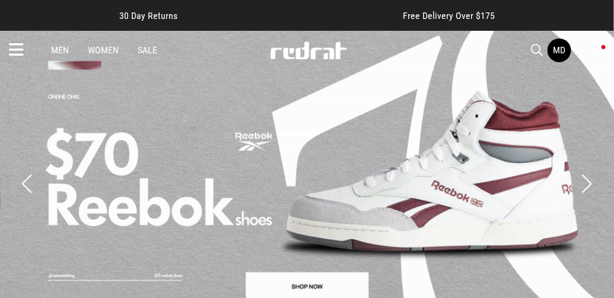
click at [599, 48] on icon at bounding box center [599, 50] width 9 height 12
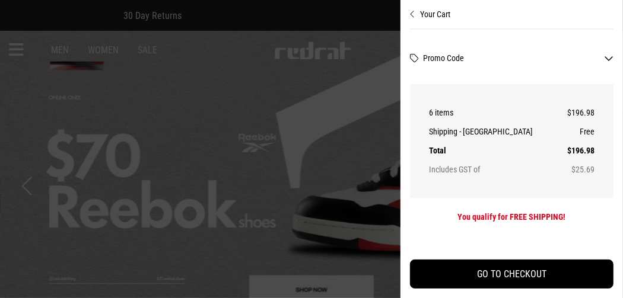
click at [610, 57] on button "Promo Code" at bounding box center [518, 57] width 190 height 9
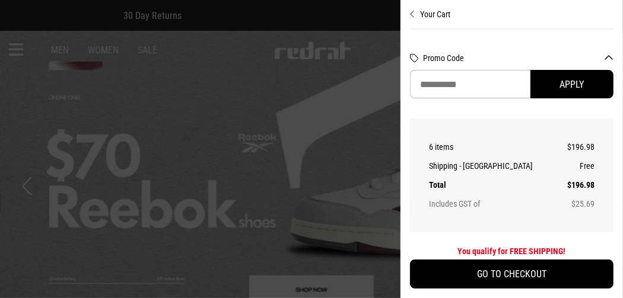
click at [609, 56] on button "Promo Code" at bounding box center [518, 57] width 190 height 9
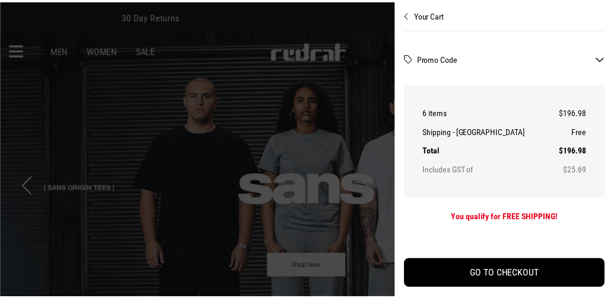
scroll to position [0, 0]
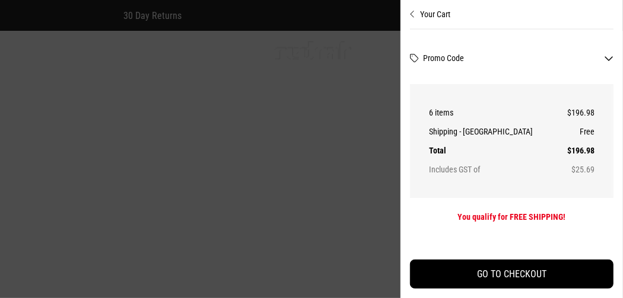
click at [126, 76] on div at bounding box center [311, 149] width 623 height 298
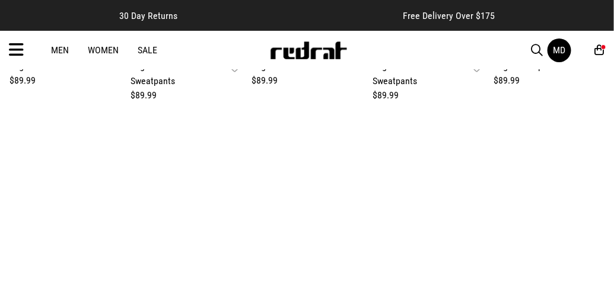
scroll to position [532, 0]
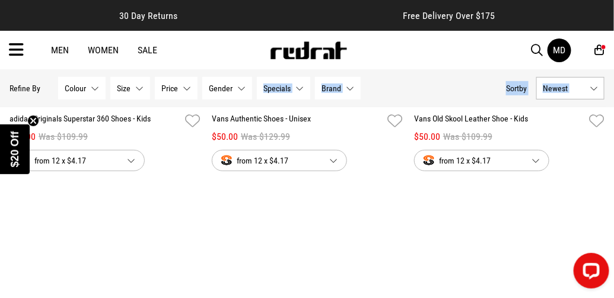
scroll to position [2483, 0]
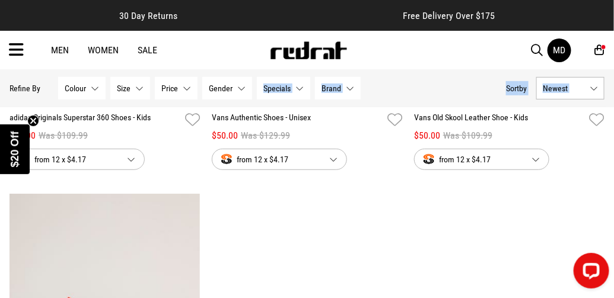
click at [603, 48] on div "6" at bounding box center [603, 46] width 5 height 5
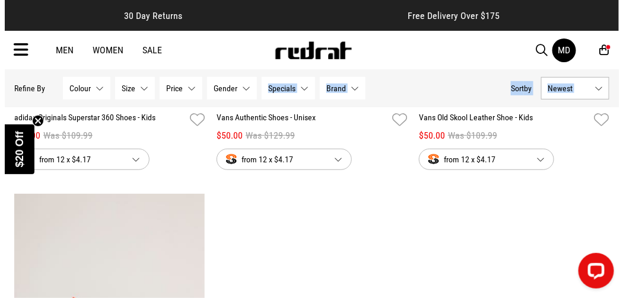
scroll to position [2508, 0]
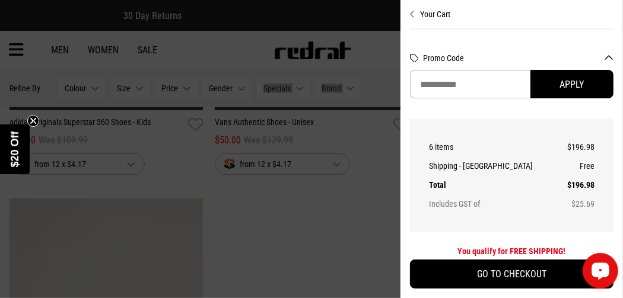
click at [598, 269] on circle "Open LiveChat chat widget" at bounding box center [599, 270] width 2 height 2
click at [367, 173] on div at bounding box center [311, 149] width 623 height 298
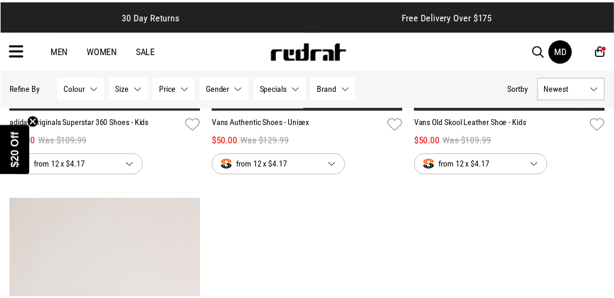
scroll to position [2483, 0]
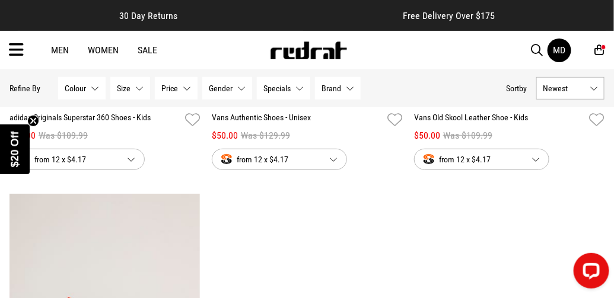
click at [601, 53] on icon at bounding box center [599, 50] width 9 height 12
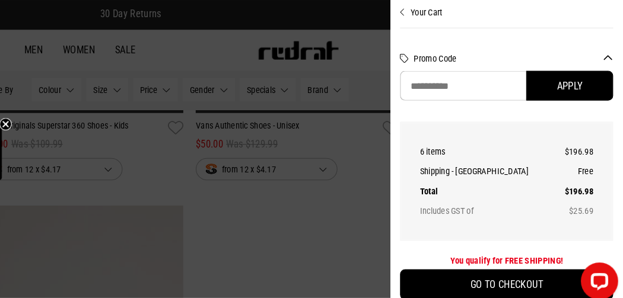
scroll to position [2508, 0]
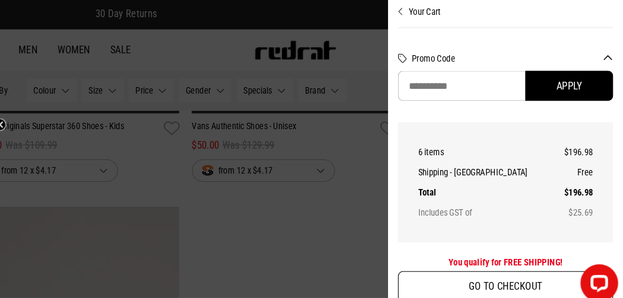
click at [488, 271] on button "GO TO CHECKOUT" at bounding box center [511, 274] width 203 height 29
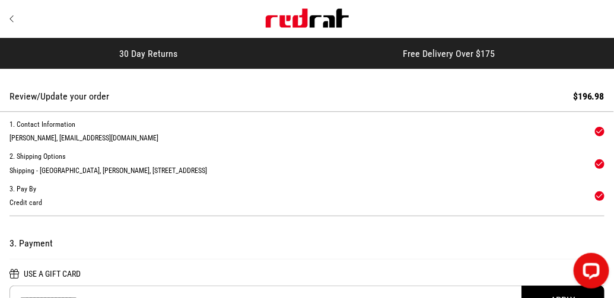
click at [41, 205] on div "Credit card" at bounding box center [299, 203] width 581 height 11
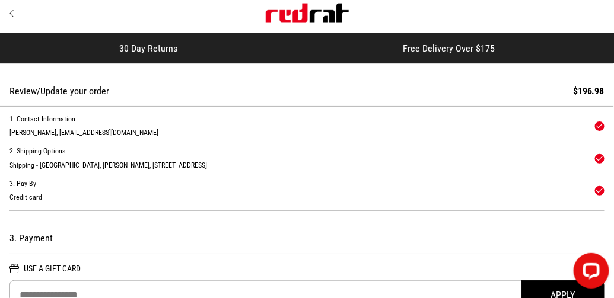
scroll to position [6, 0]
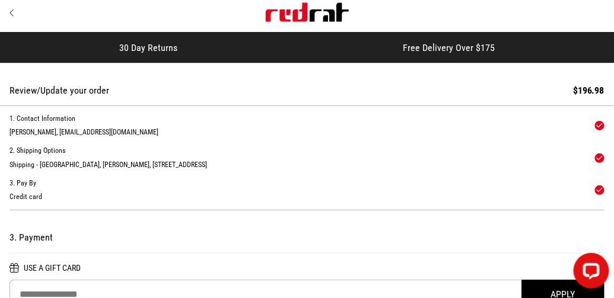
click at [30, 161] on div "Shipping - [GEOGRAPHIC_DATA], [PERSON_NAME], [STREET_ADDRESS]" at bounding box center [299, 165] width 581 height 11
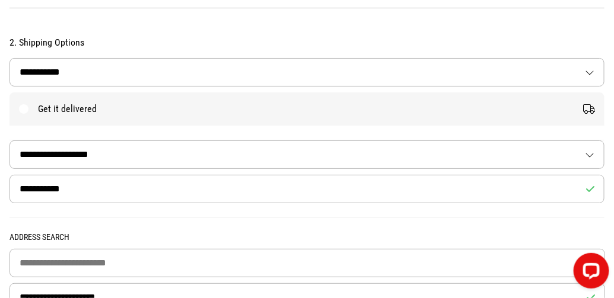
scroll to position [183, 0]
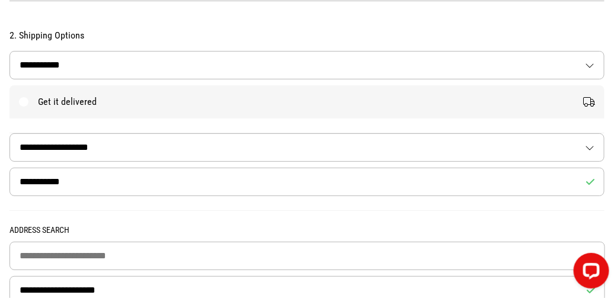
click at [37, 40] on h2 "Shipping Options" at bounding box center [306, 36] width 595 height 12
click at [593, 67] on select "**********" at bounding box center [307, 65] width 594 height 27
click at [10, 52] on select "**********" at bounding box center [307, 65] width 594 height 27
click at [590, 106] on label "Get it delivered" at bounding box center [306, 101] width 595 height 33
click at [585, 104] on label "Get it delivered" at bounding box center [306, 101] width 595 height 33
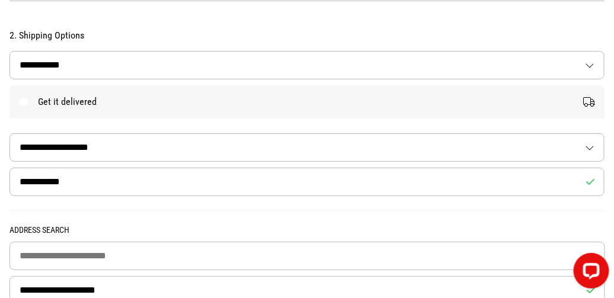
click at [583, 104] on label "Get it delivered" at bounding box center [306, 101] width 595 height 33
click at [27, 101] on label "Get it delivered" at bounding box center [306, 101] width 595 height 33
click at [26, 103] on label "Get it delivered" at bounding box center [306, 101] width 595 height 33
click at [26, 99] on label "Get it delivered" at bounding box center [306, 101] width 595 height 33
click at [24, 101] on label "Get it delivered" at bounding box center [306, 101] width 595 height 33
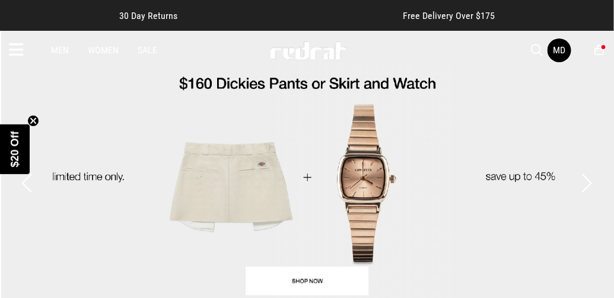
click at [601, 49] on icon at bounding box center [599, 50] width 9 height 12
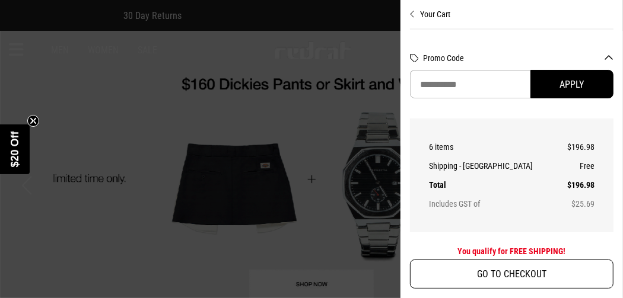
click at [517, 280] on button "GO TO CHECKOUT" at bounding box center [511, 274] width 203 height 29
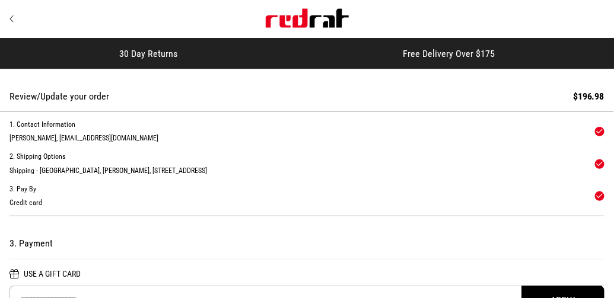
click at [27, 93] on div "Review/Update your order" at bounding box center [59, 96] width 100 height 11
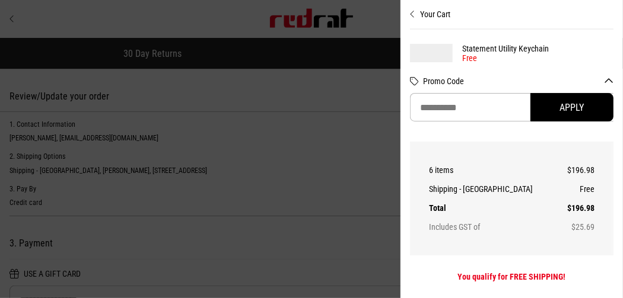
click at [429, 13] on button "Your Cart" at bounding box center [511, 9] width 203 height 19
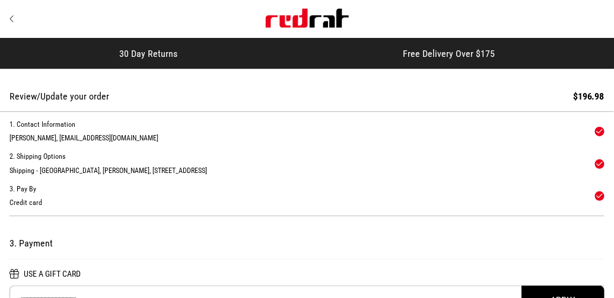
click at [75, 98] on div "Review/Update your order" at bounding box center [59, 96] width 100 height 11
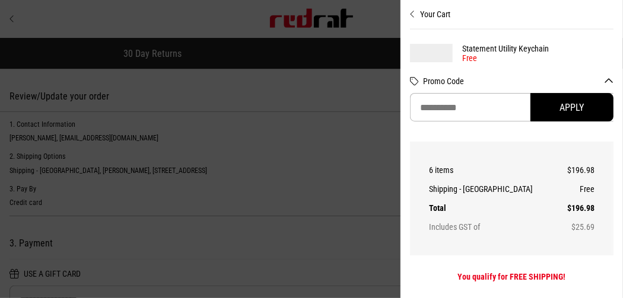
click at [610, 81] on button "Promo Code" at bounding box center [518, 81] width 190 height 9
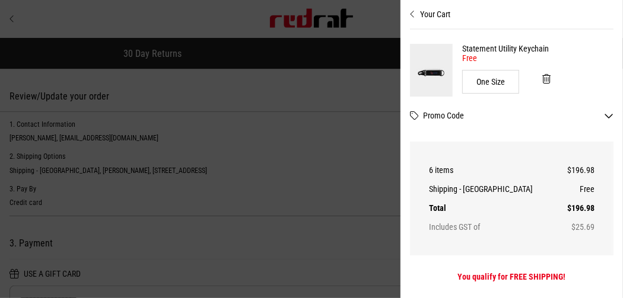
click at [609, 114] on button "Promo Code" at bounding box center [518, 115] width 190 height 9
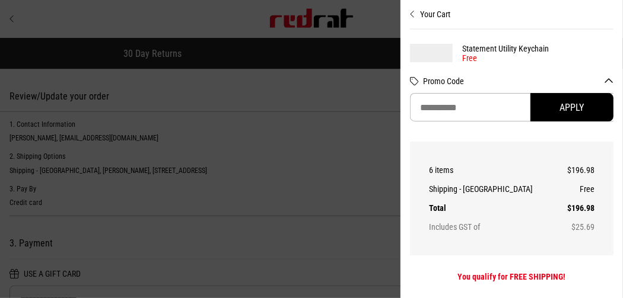
click at [609, 114] on button "Apply" at bounding box center [571, 107] width 83 height 28
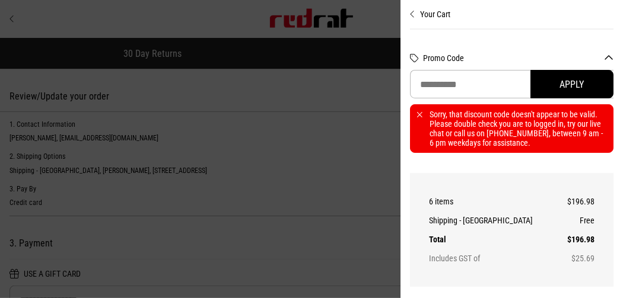
click at [517, 195] on th "6 items" at bounding box center [494, 201] width 131 height 19
click at [412, 14] on icon "Close cart preview" at bounding box center [412, 13] width 5 height 9
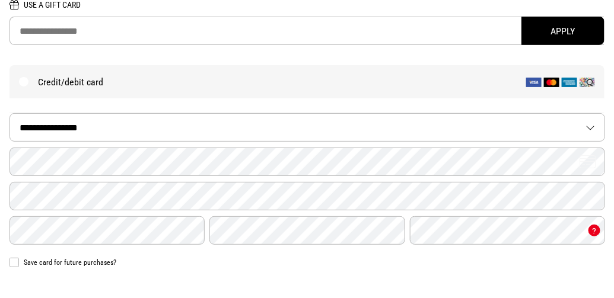
scroll to position [272, 0]
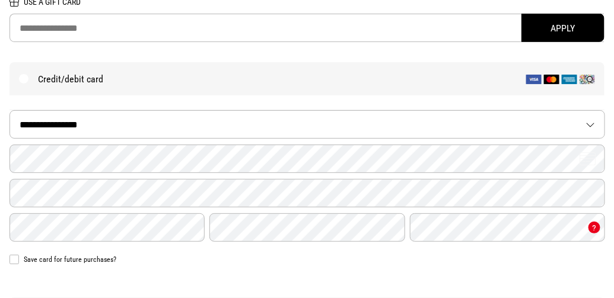
click at [498, 79] on label "Credit/debit card" at bounding box center [306, 78] width 595 height 33
click at [386, 122] on select "**********" at bounding box center [307, 124] width 594 height 27
select select "****"
click at [10, 111] on select "**********" at bounding box center [307, 124] width 594 height 27
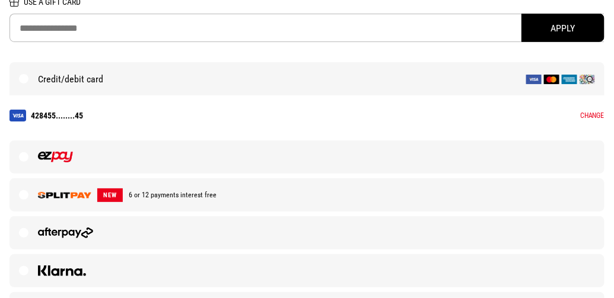
click at [159, 198] on span "6 or 12 payments interest free" at bounding box center [170, 195] width 94 height 8
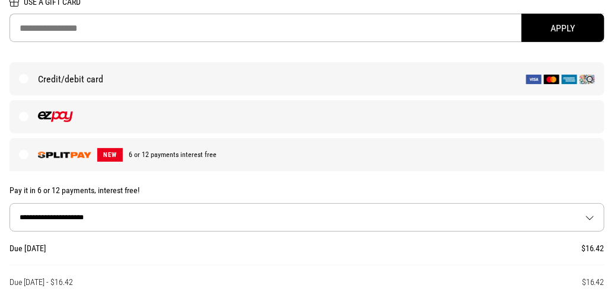
click at [593, 218] on select "**********" at bounding box center [307, 217] width 594 height 27
select select "**"
click at [10, 204] on select "**********" at bounding box center [307, 217] width 594 height 27
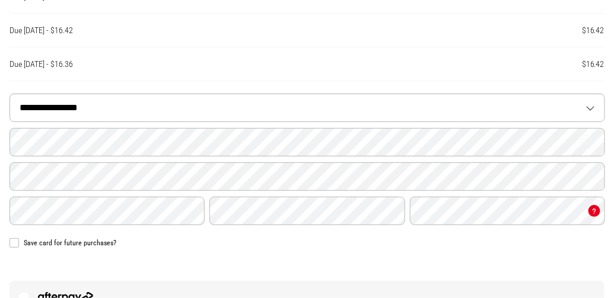
scroll to position [846, 0]
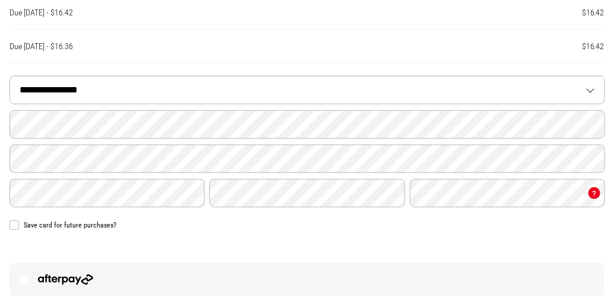
click at [594, 85] on select "**********" at bounding box center [307, 90] width 594 height 27
select select "****"
click at [10, 77] on select "**********" at bounding box center [307, 90] width 594 height 27
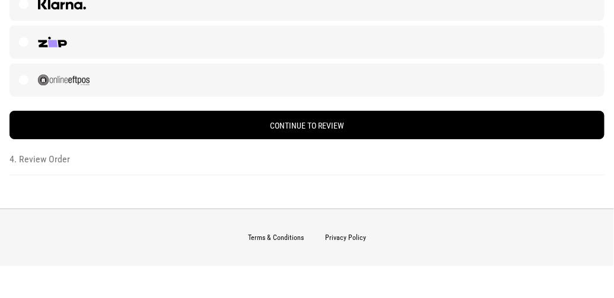
scroll to position [1004, 0]
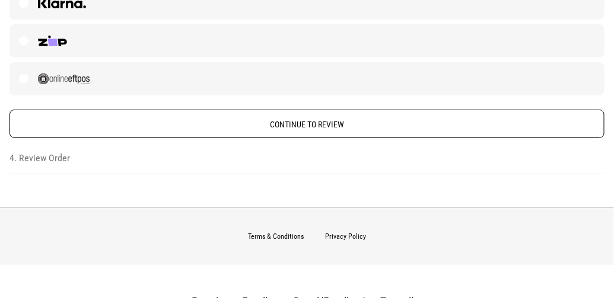
click at [422, 116] on button "Continue to Review" at bounding box center [306, 124] width 595 height 28
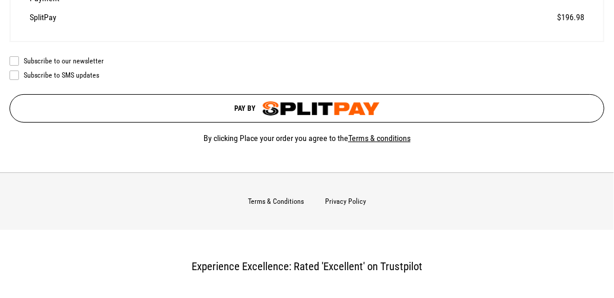
scroll to position [1025, 0]
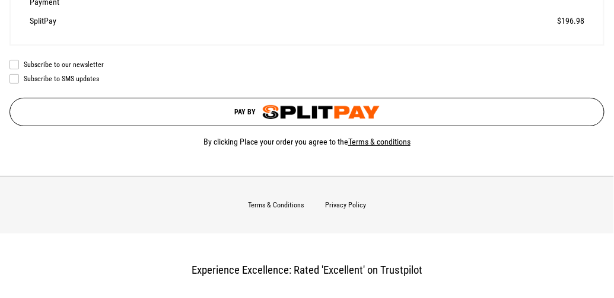
click at [403, 101] on button "Pay by" at bounding box center [306, 112] width 595 height 28
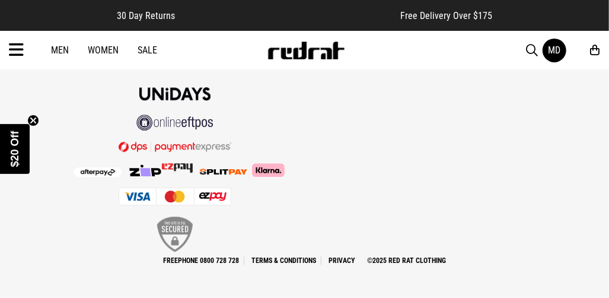
scroll to position [3896, 0]
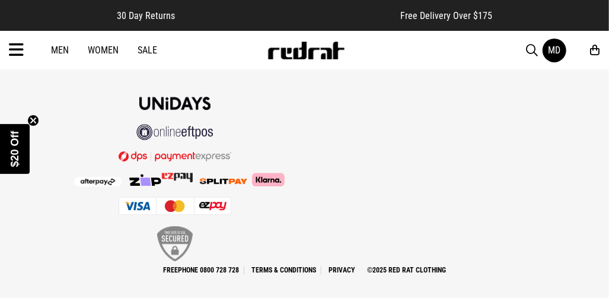
click at [588, 59] on div "MD" at bounding box center [566, 51] width 47 height 24
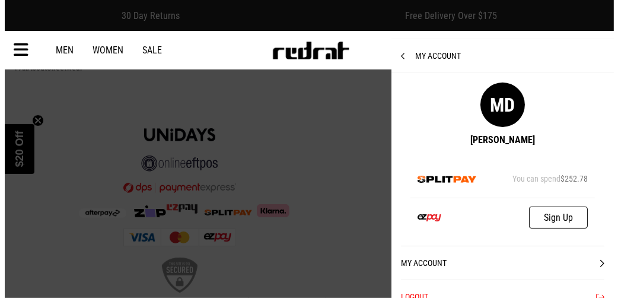
scroll to position [3306, 0]
